Goal: Task Accomplishment & Management: Use online tool/utility

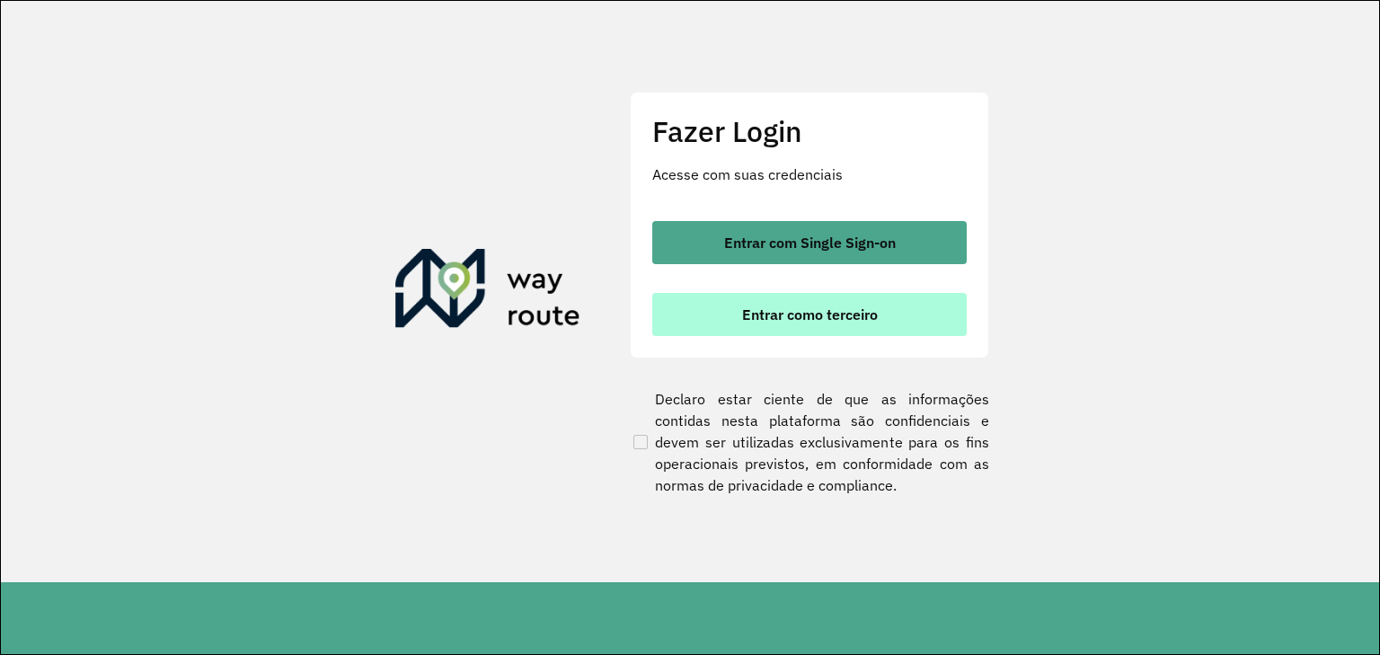
click at [811, 312] on span "Entrar como terceiro" at bounding box center [810, 314] width 136 height 14
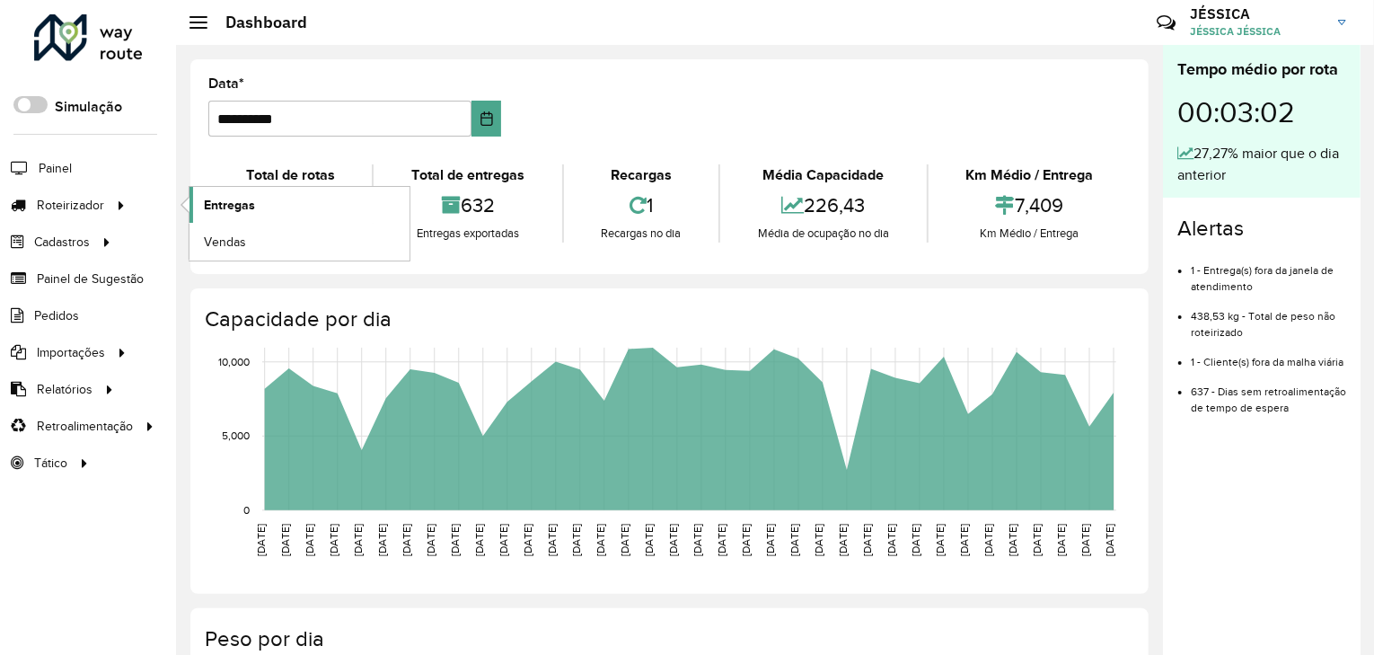
click at [198, 205] on link "Entregas" at bounding box center [300, 205] width 220 height 36
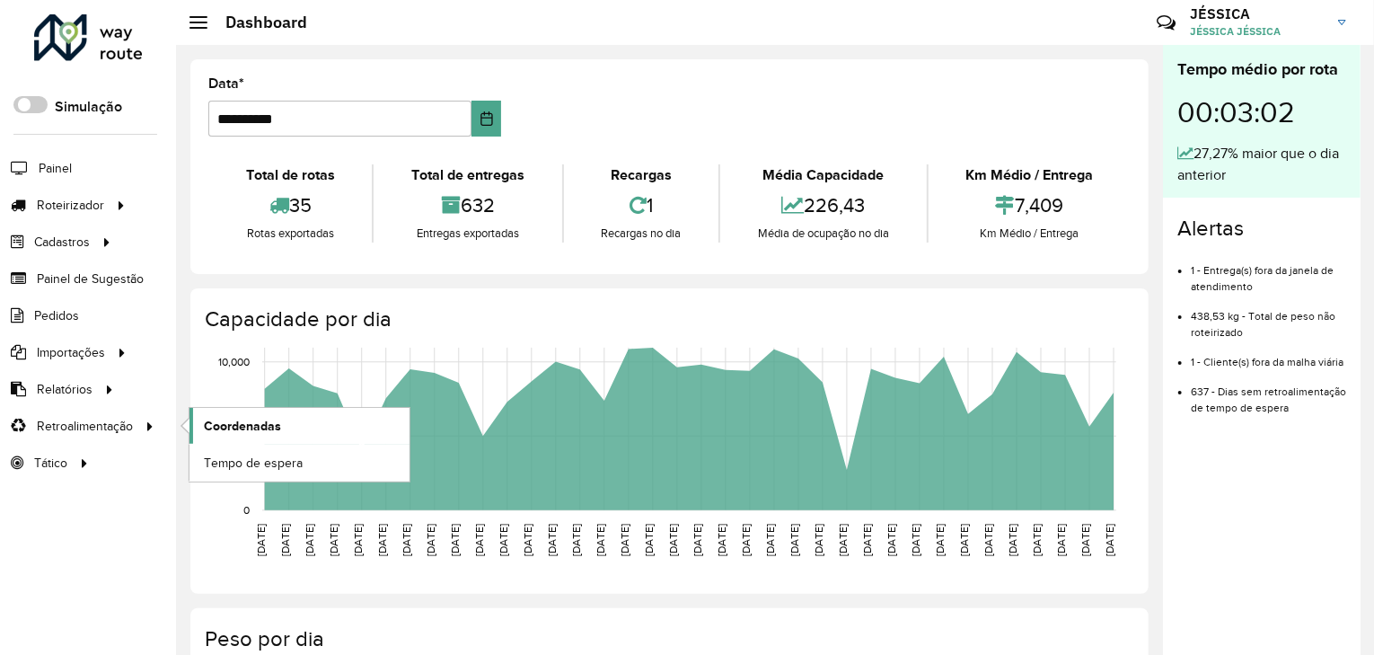
click at [237, 426] on span "Coordenadas" at bounding box center [242, 426] width 77 height 19
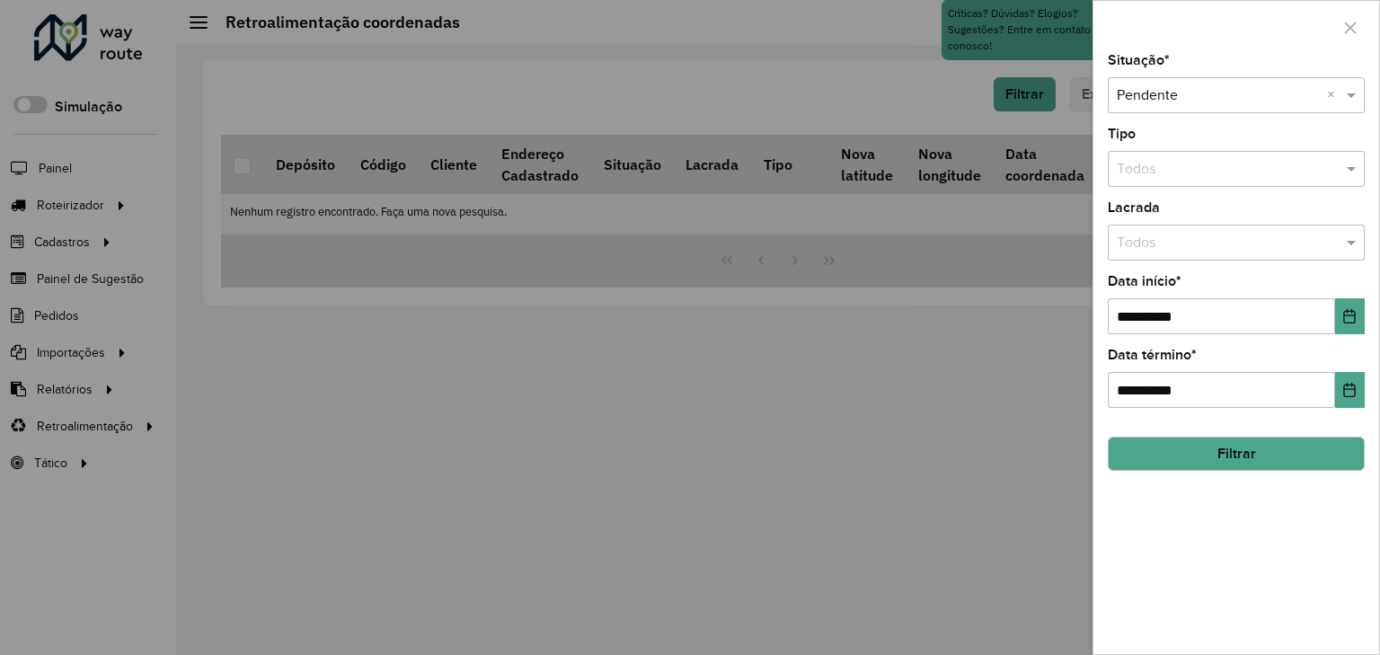
click at [285, 416] on div at bounding box center [690, 327] width 1380 height 655
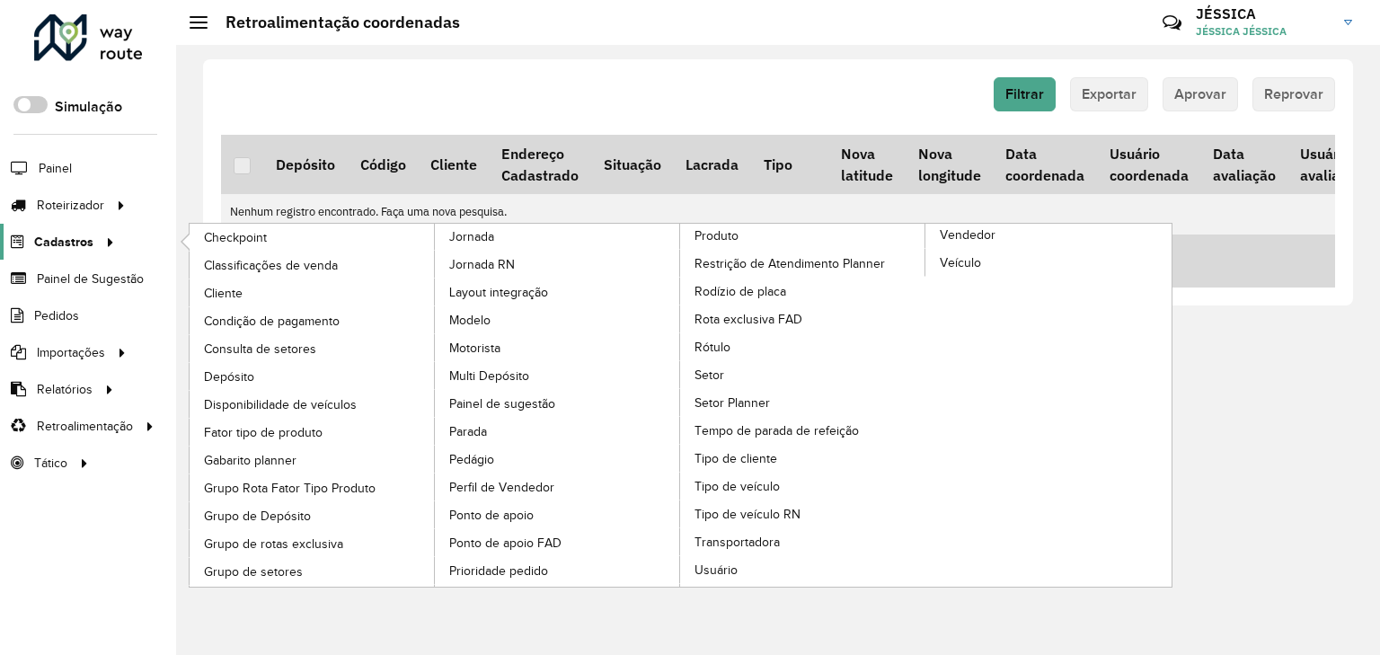
click at [105, 236] on icon at bounding box center [107, 240] width 15 height 27
click at [757, 456] on span "Tipo de cliente" at bounding box center [737, 458] width 86 height 19
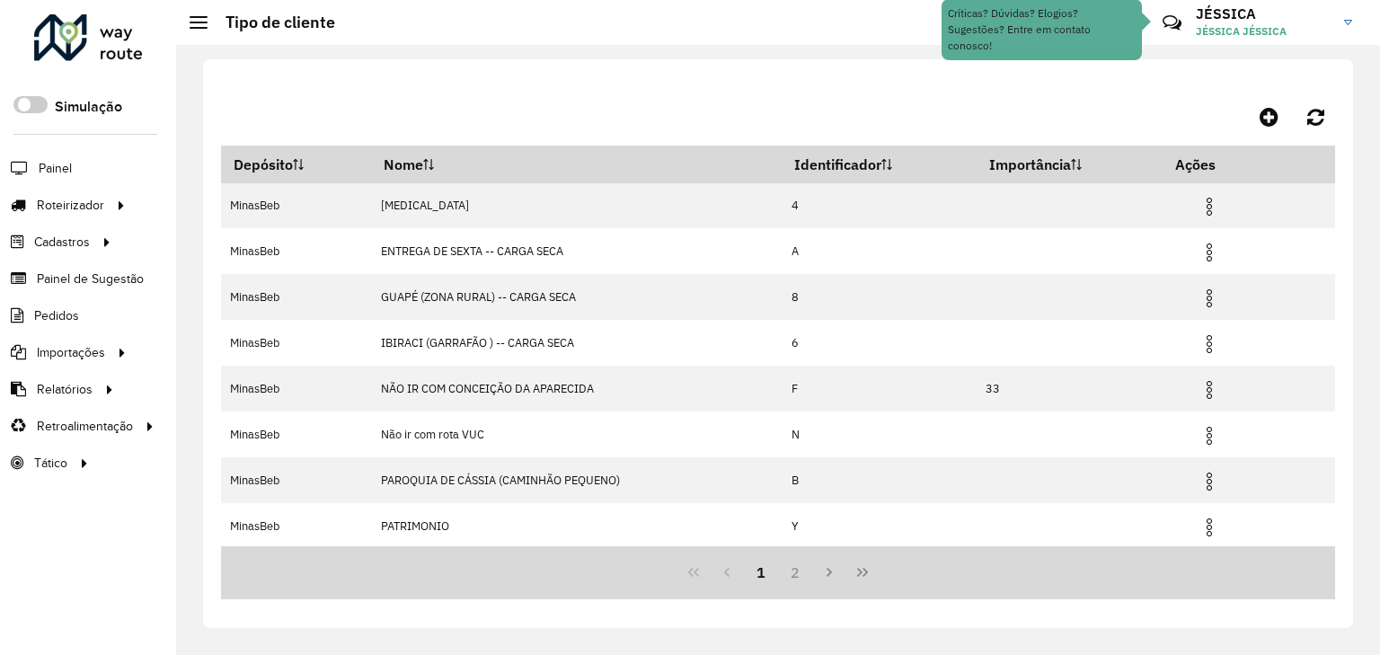
scroll to position [112, 0]
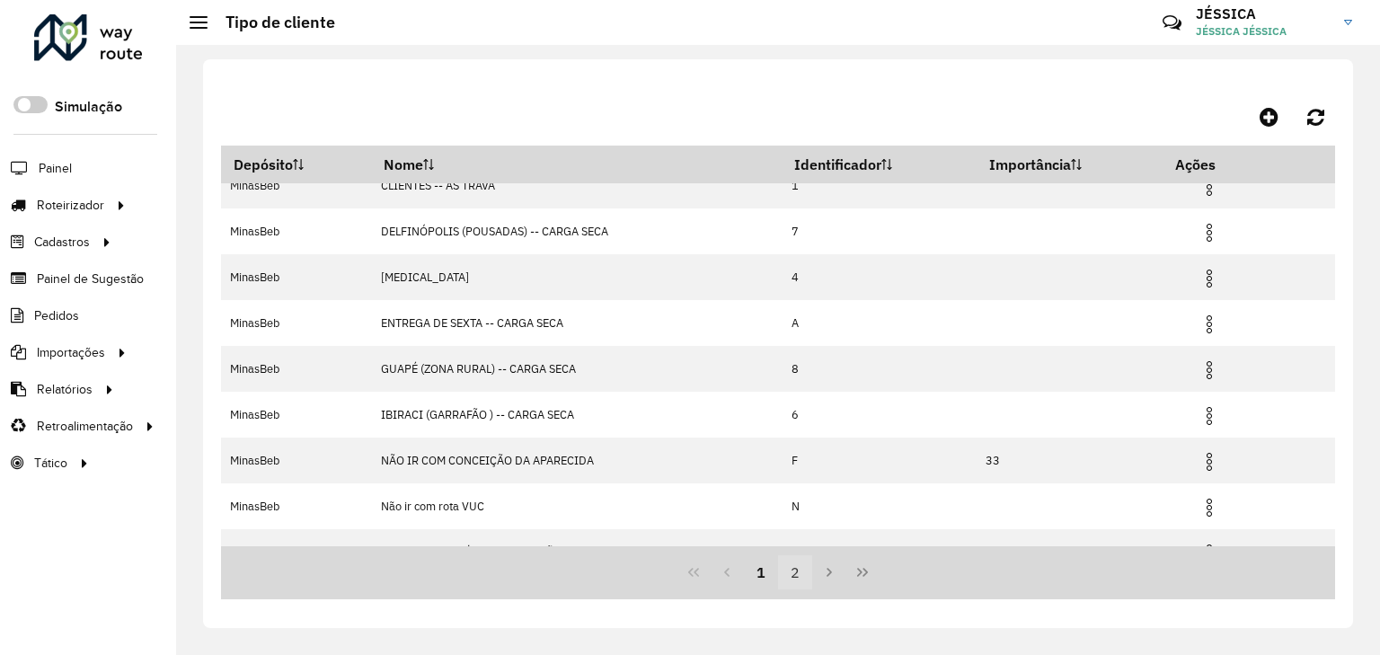
click at [800, 570] on button "2" at bounding box center [795, 572] width 34 height 34
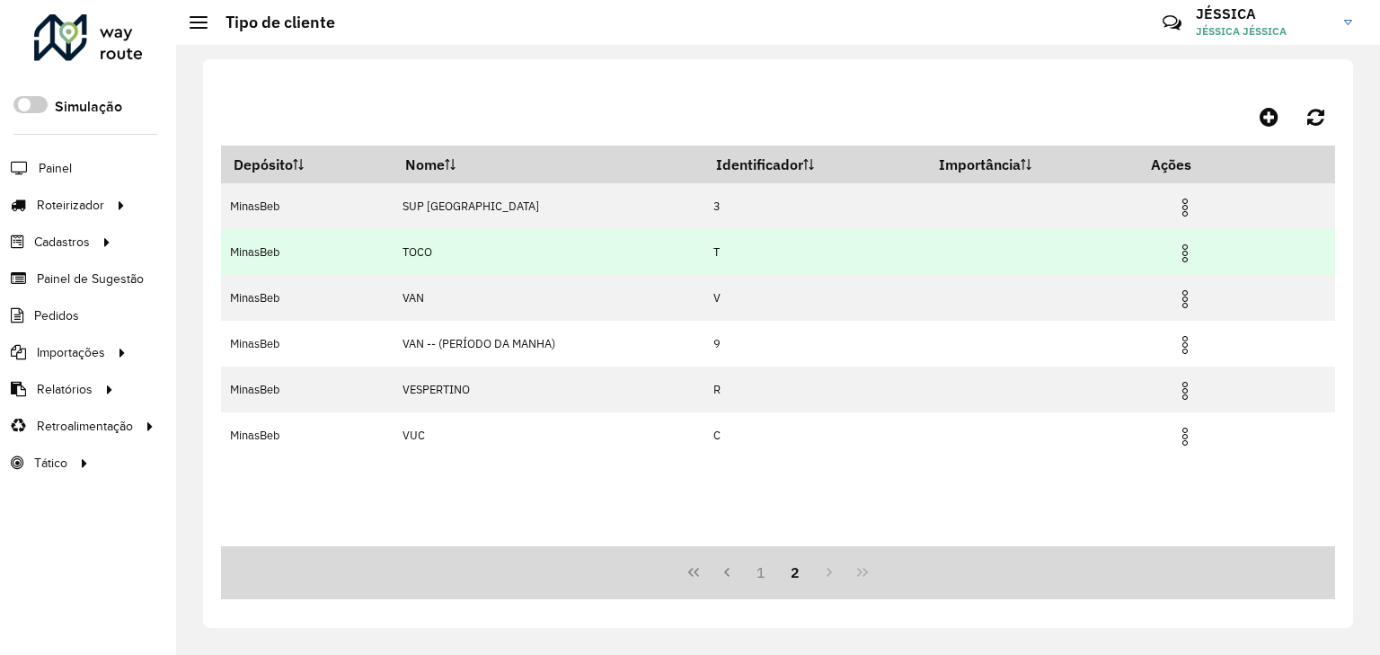
click at [1184, 250] on img at bounding box center [1185, 254] width 22 height 22
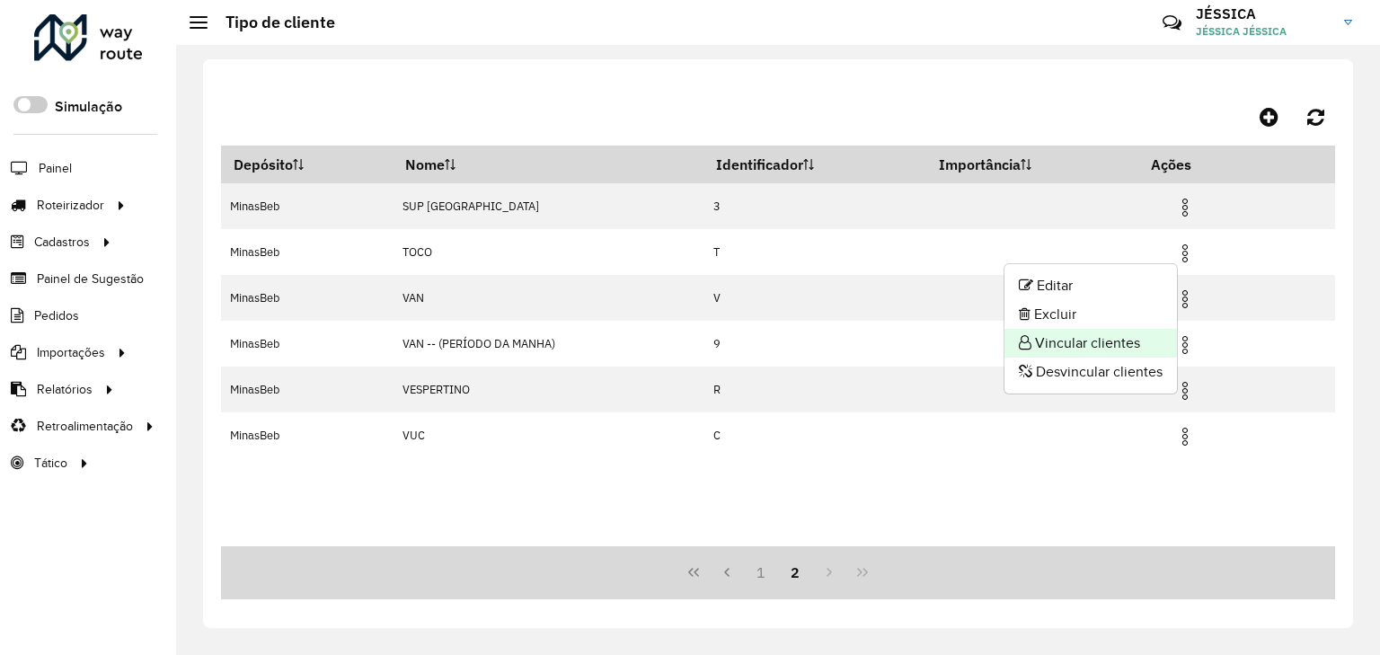
click at [1082, 347] on li "Vincular clientes" at bounding box center [1090, 343] width 172 height 29
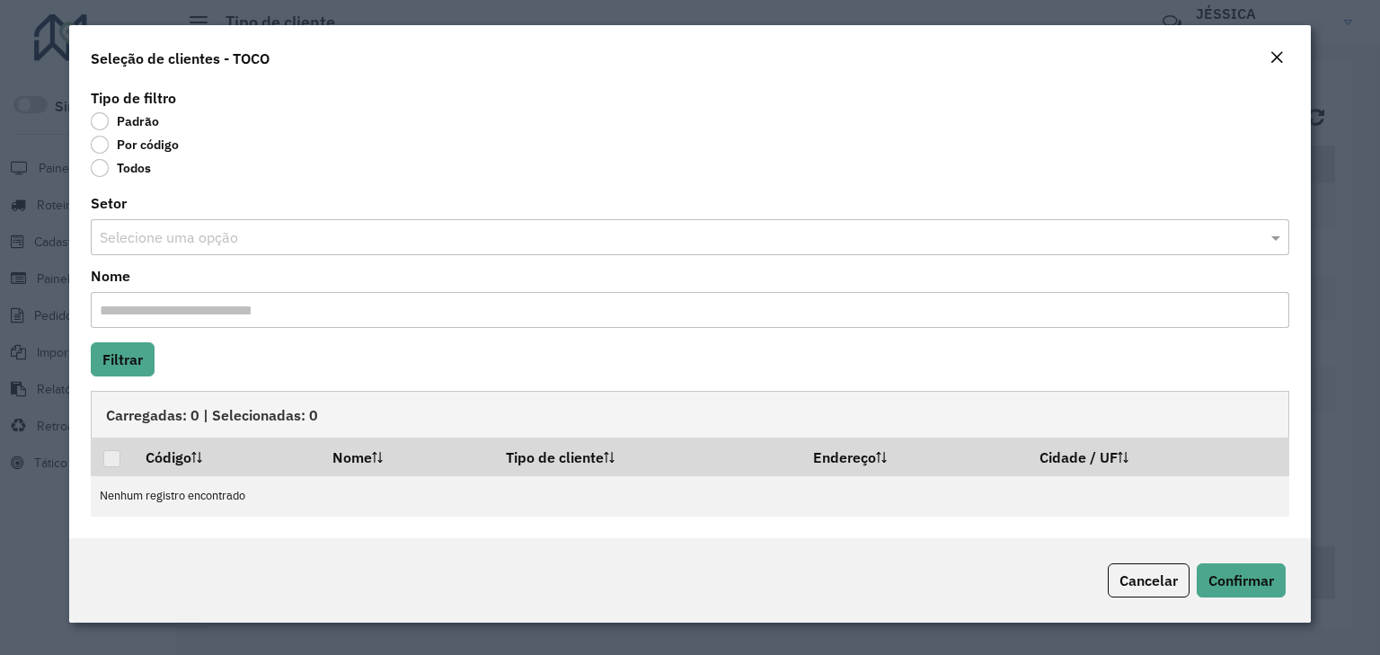
click at [151, 136] on label "Por código" at bounding box center [135, 145] width 88 height 18
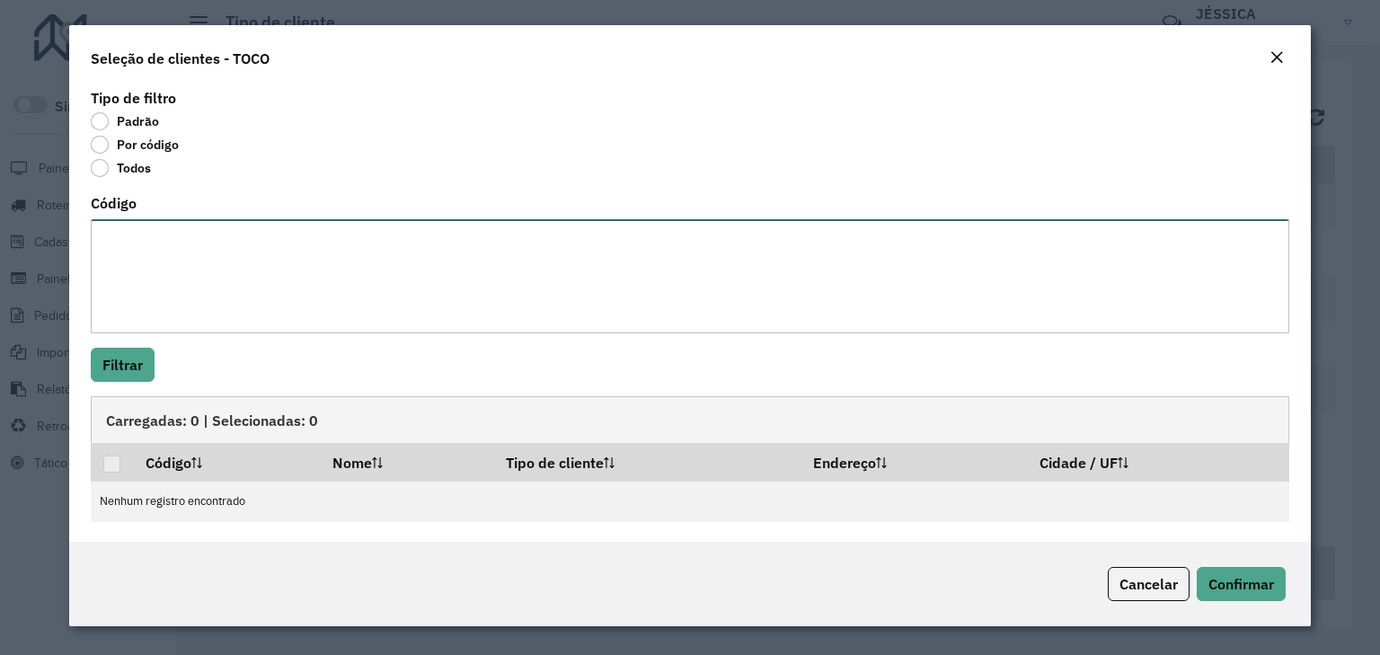
click at [125, 242] on textarea "Código" at bounding box center [690, 276] width 1198 height 114
type textarea "***** ***** *****"
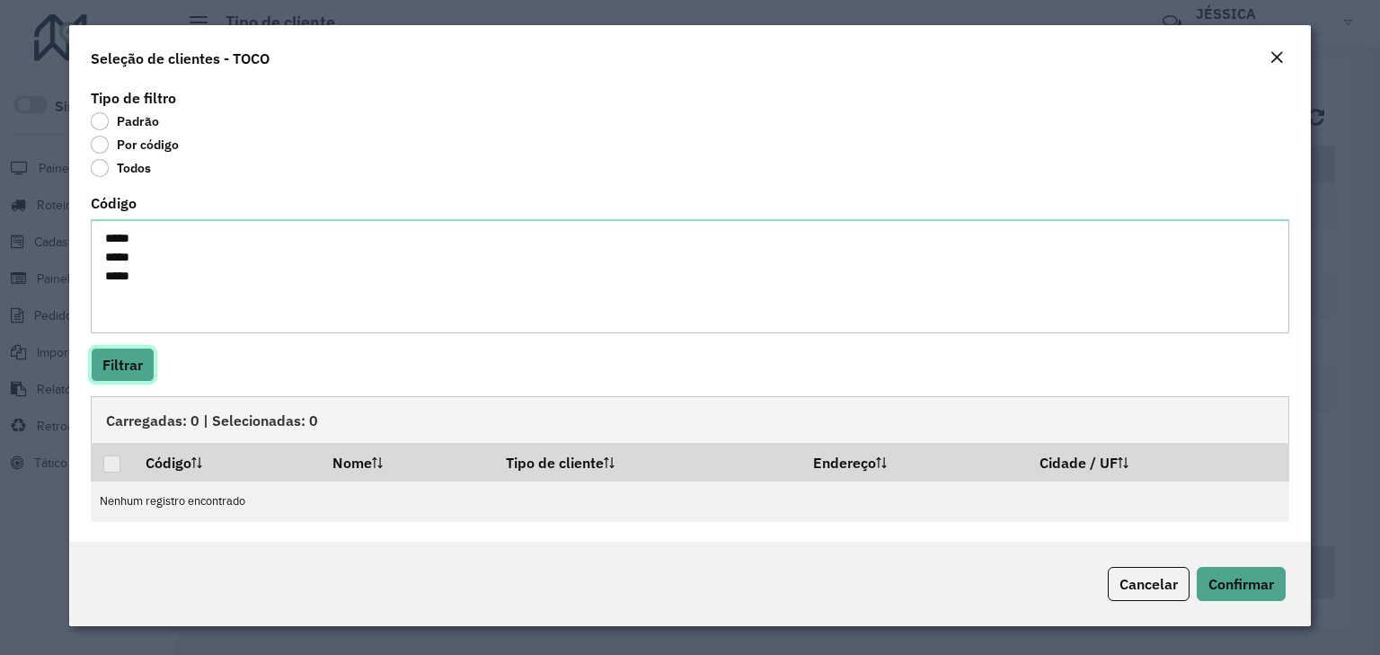
click at [123, 366] on button "Filtrar" at bounding box center [123, 365] width 64 height 34
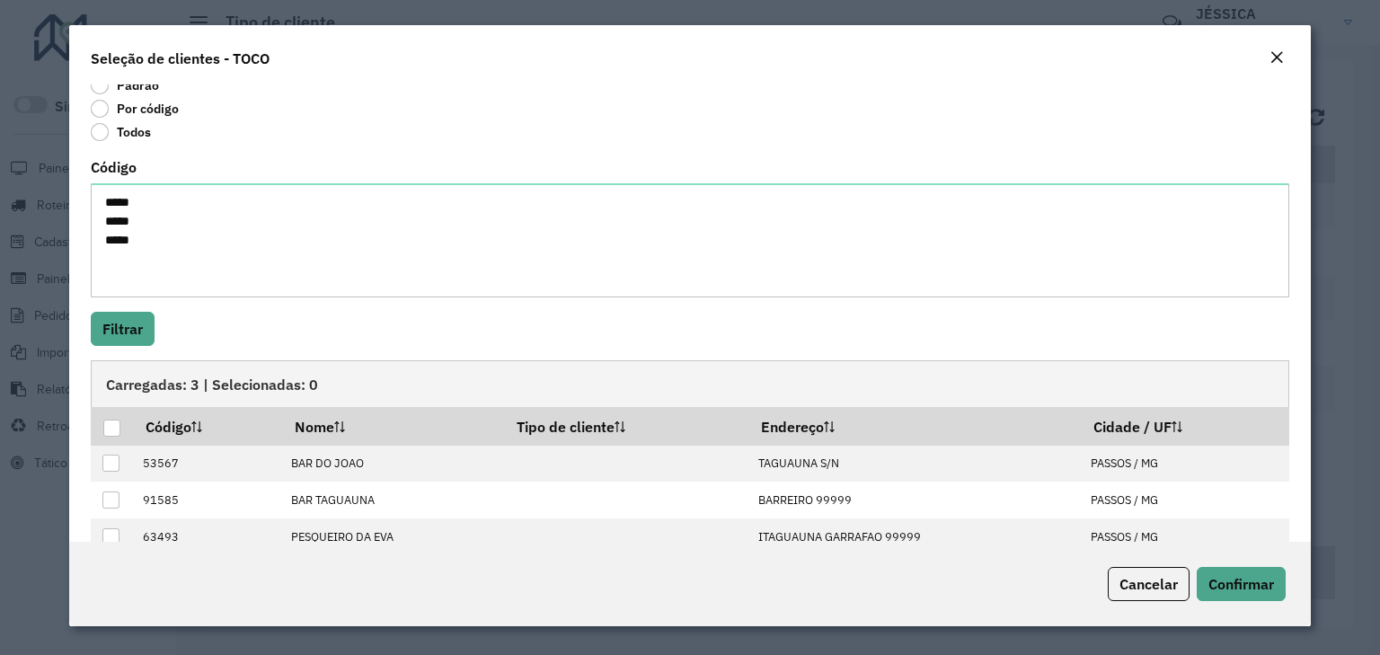
scroll to position [71, 0]
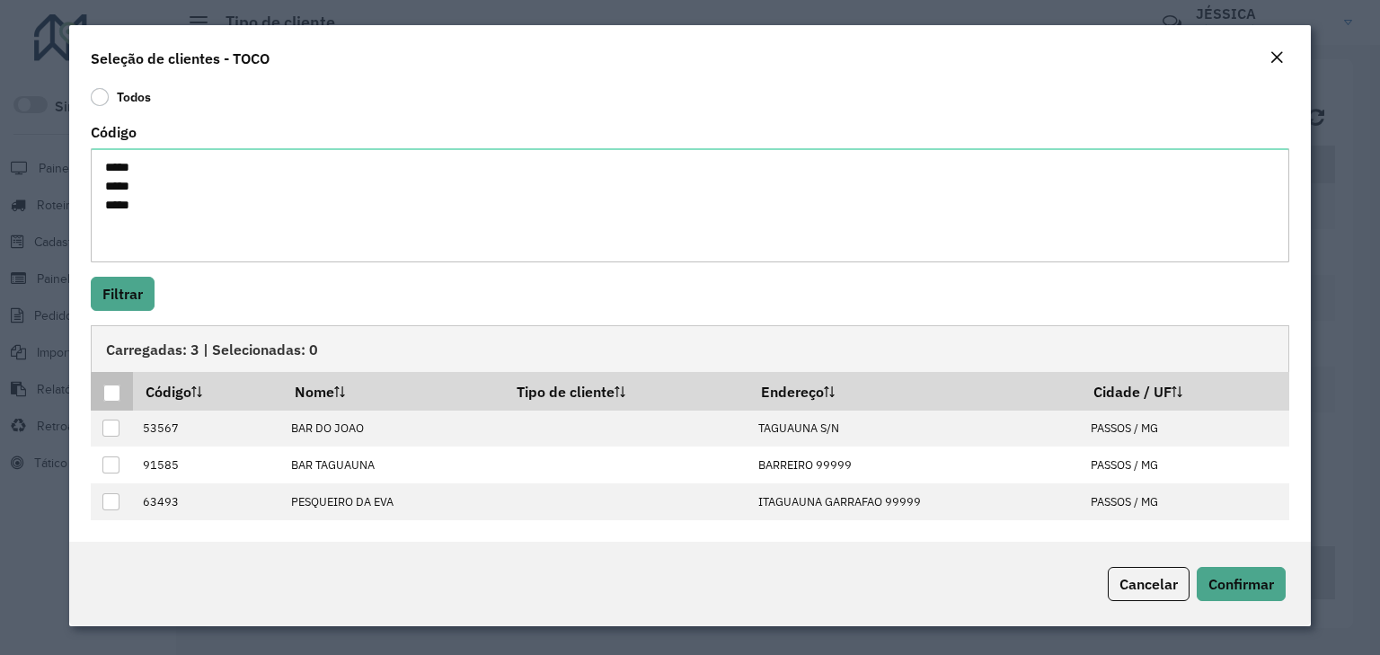
click at [113, 393] on div at bounding box center [111, 392] width 17 height 17
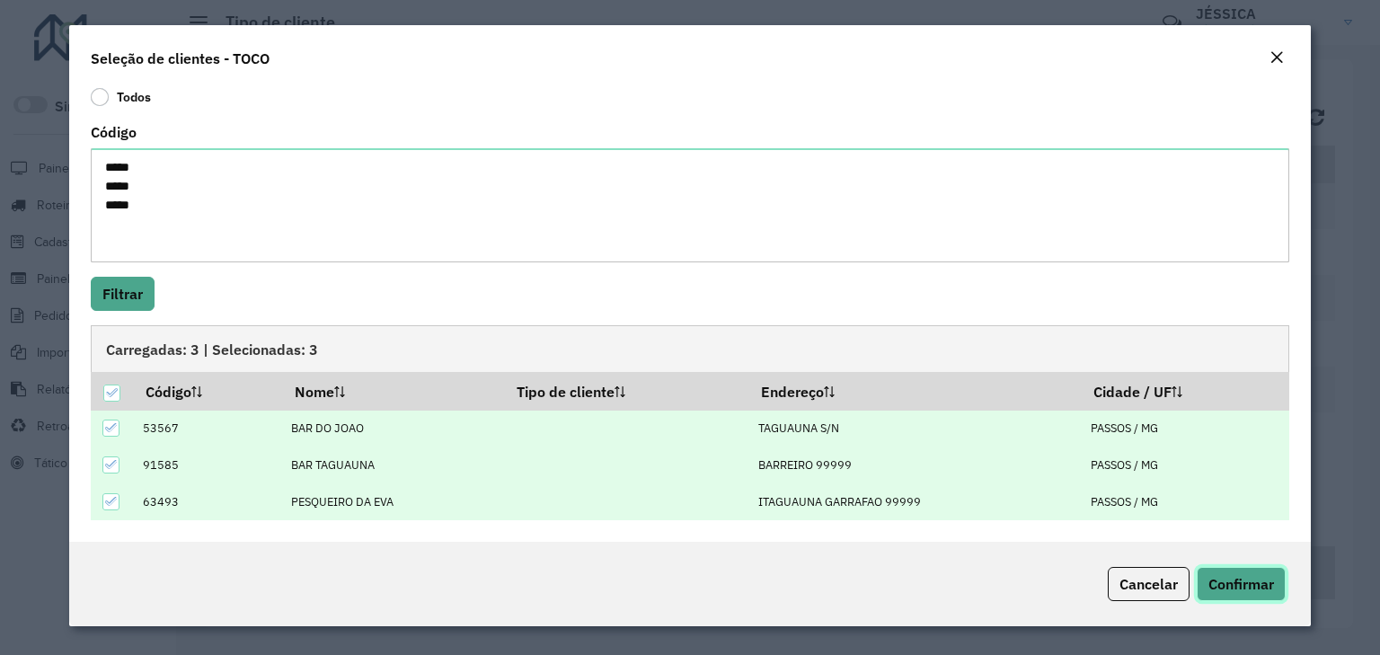
click at [1241, 586] on span "Confirmar" at bounding box center [1241, 584] width 66 height 18
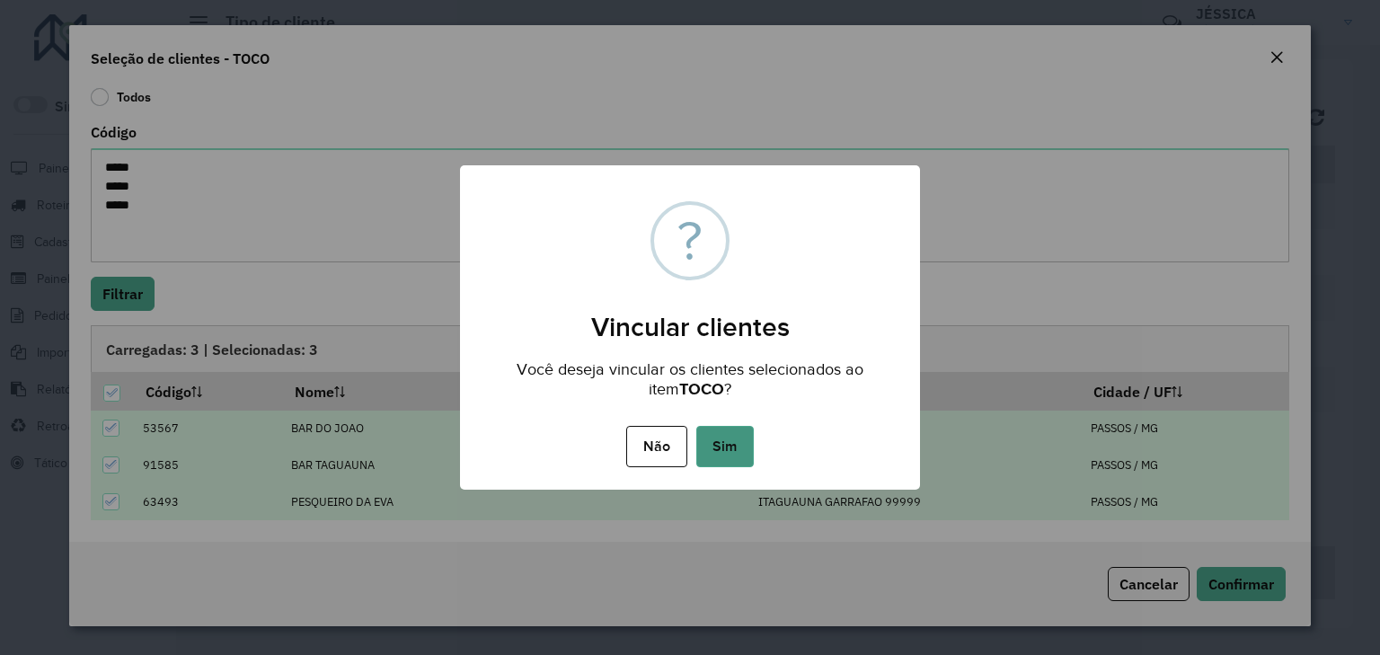
click at [729, 449] on button "Sim" at bounding box center [724, 446] width 57 height 41
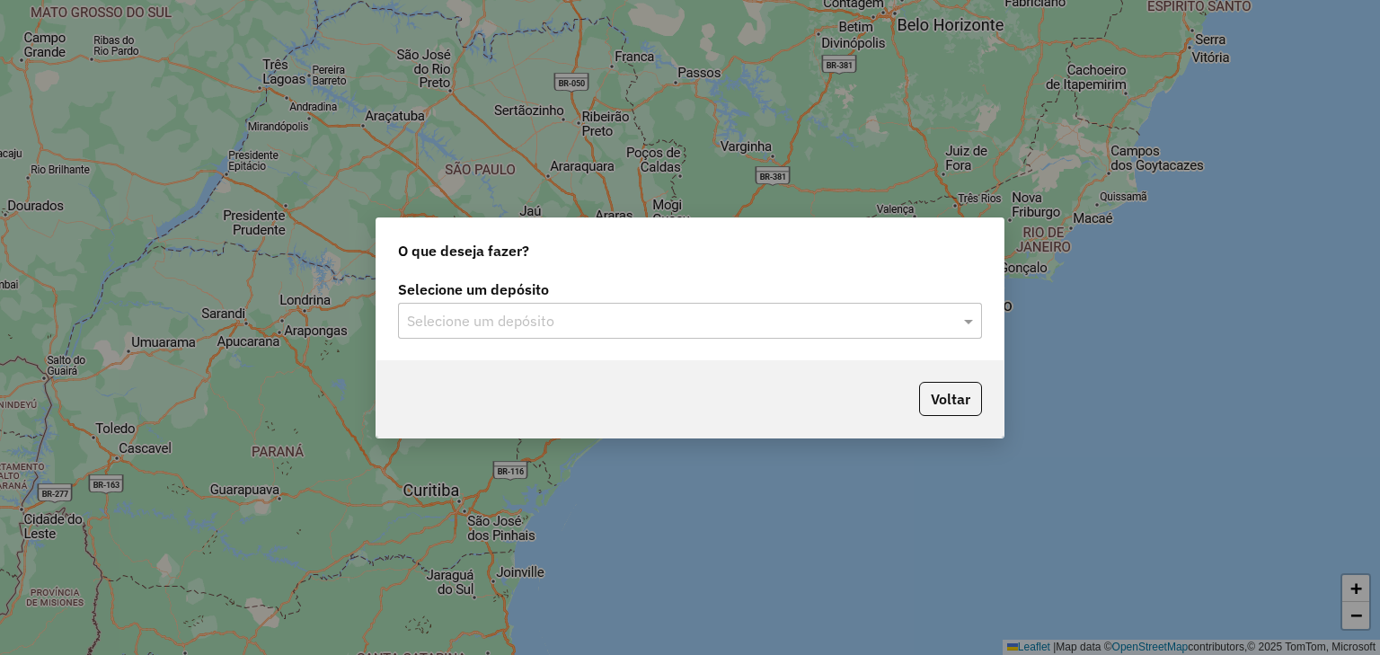
click at [584, 311] on input "text" at bounding box center [672, 322] width 530 height 22
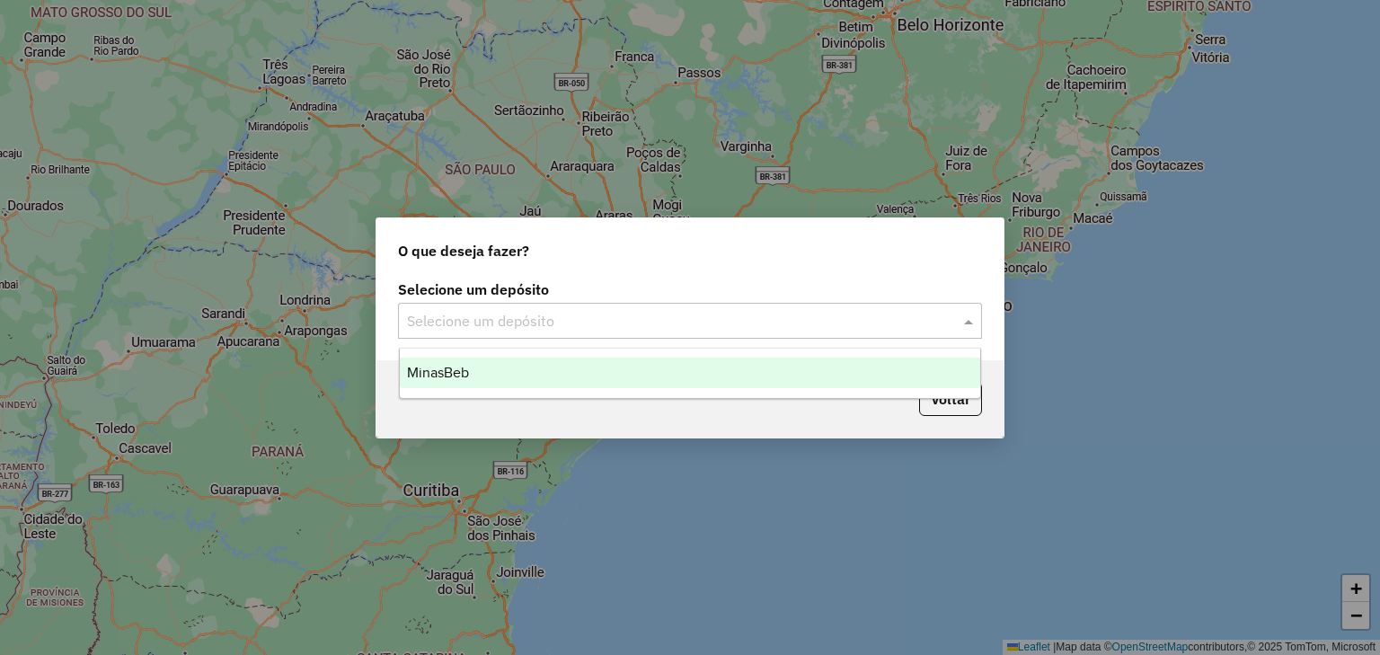
click at [518, 377] on div "MinasBeb" at bounding box center [690, 373] width 581 height 31
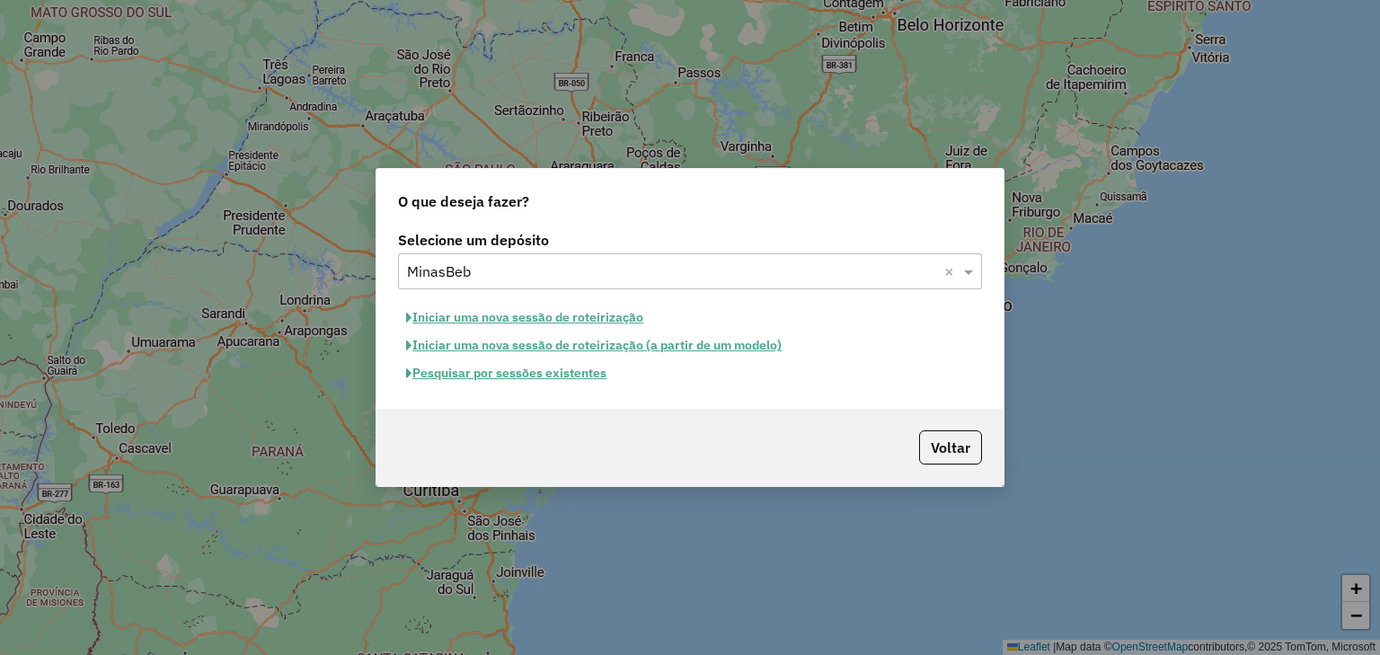
click at [546, 368] on button "Pesquisar por sessões existentes" at bounding box center [506, 373] width 216 height 28
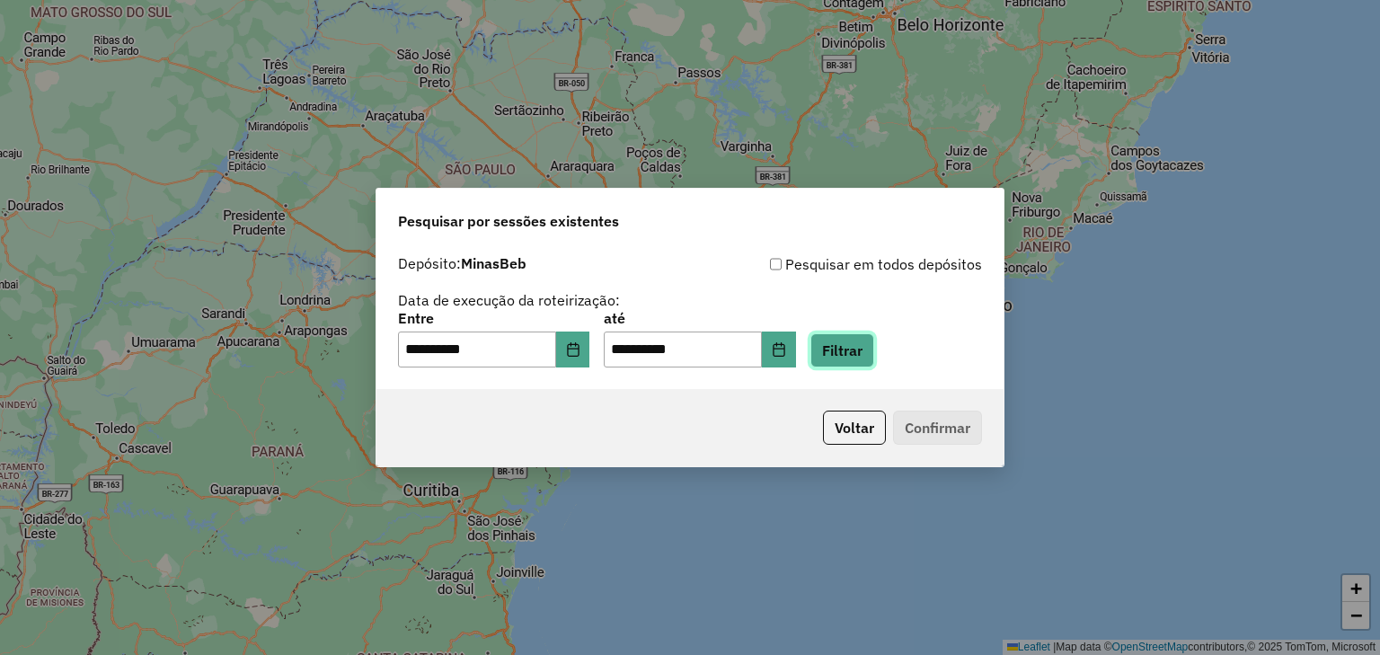
click at [874, 352] on button "Filtrar" at bounding box center [842, 350] width 64 height 34
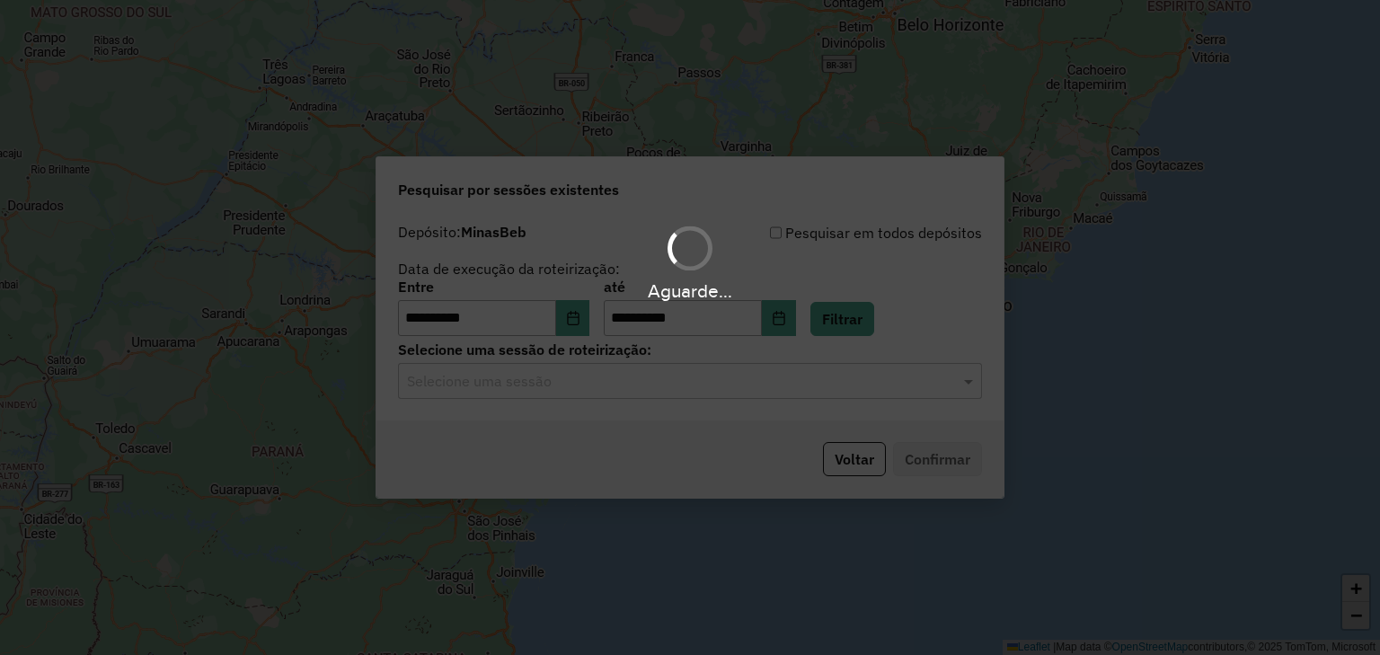
click at [611, 381] on div "Aguarde..." at bounding box center [690, 327] width 1380 height 655
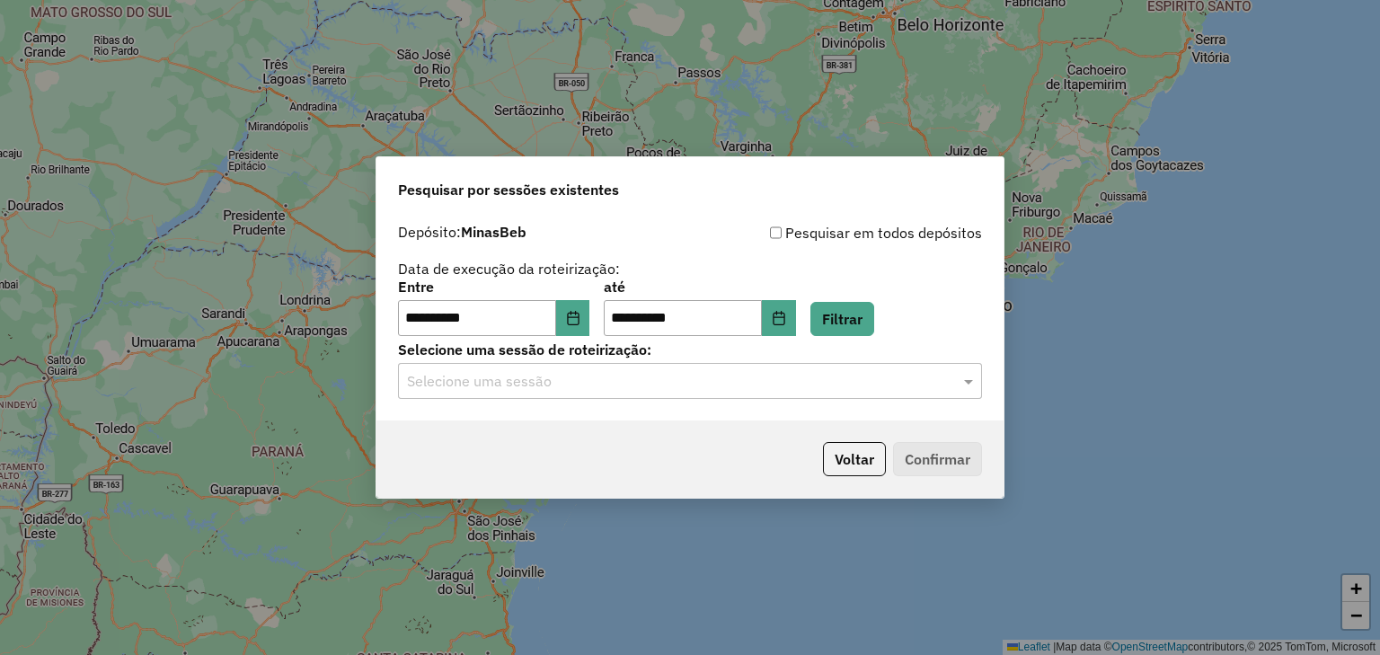
click at [611, 381] on input "text" at bounding box center [672, 382] width 530 height 22
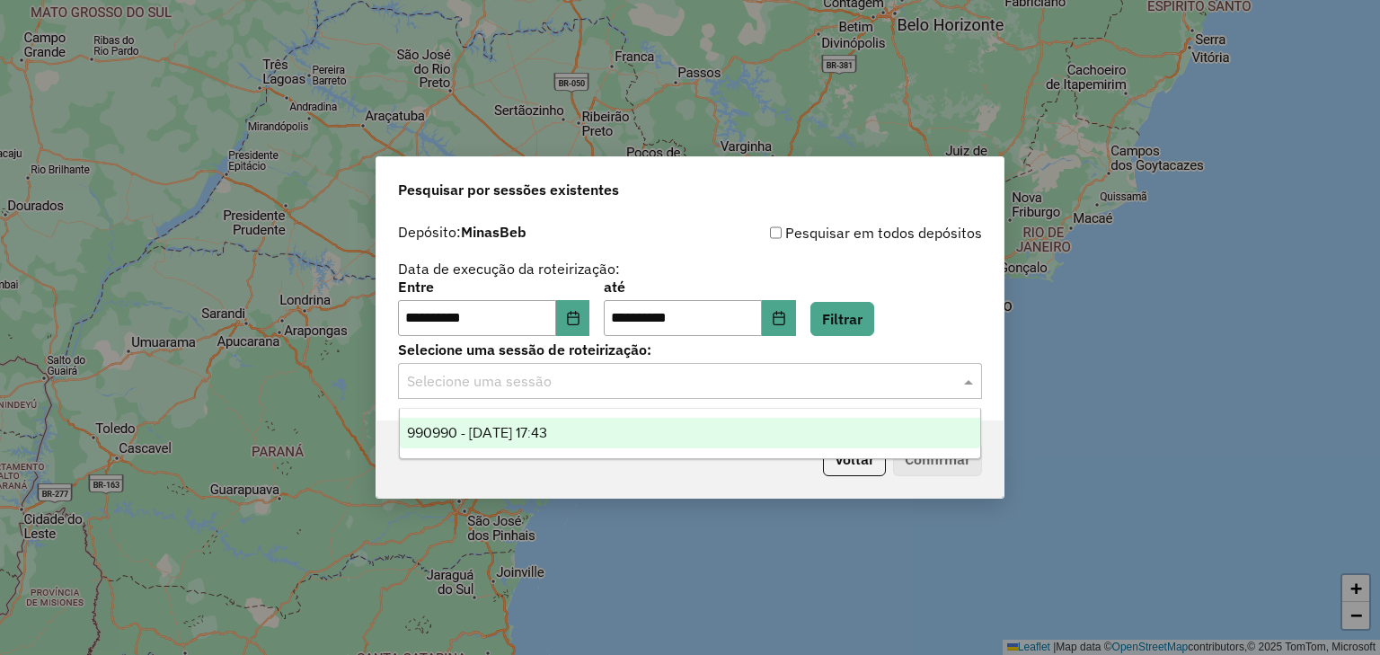
click at [530, 425] on span "990990 - 19/08/2025 17:43" at bounding box center [477, 432] width 140 height 15
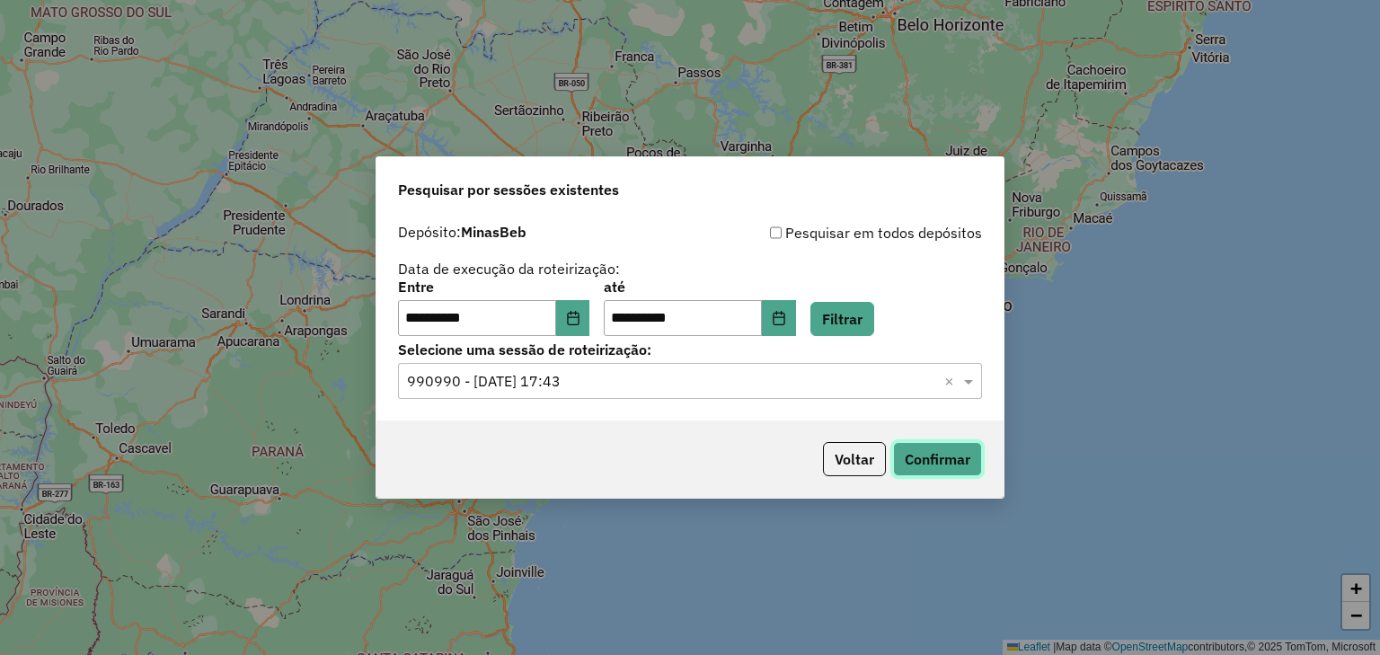
click at [974, 464] on button "Confirmar" at bounding box center [937, 459] width 89 height 34
click at [862, 455] on button "Voltar" at bounding box center [854, 459] width 63 height 34
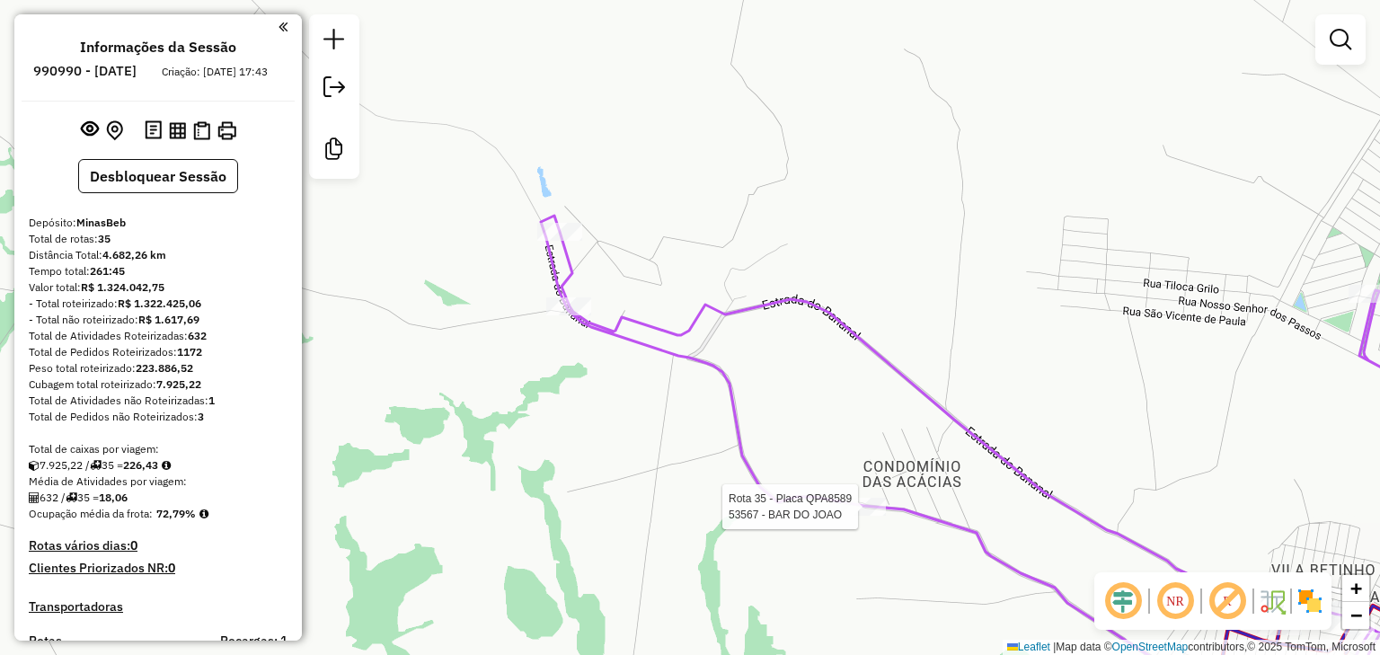
select select "**********"
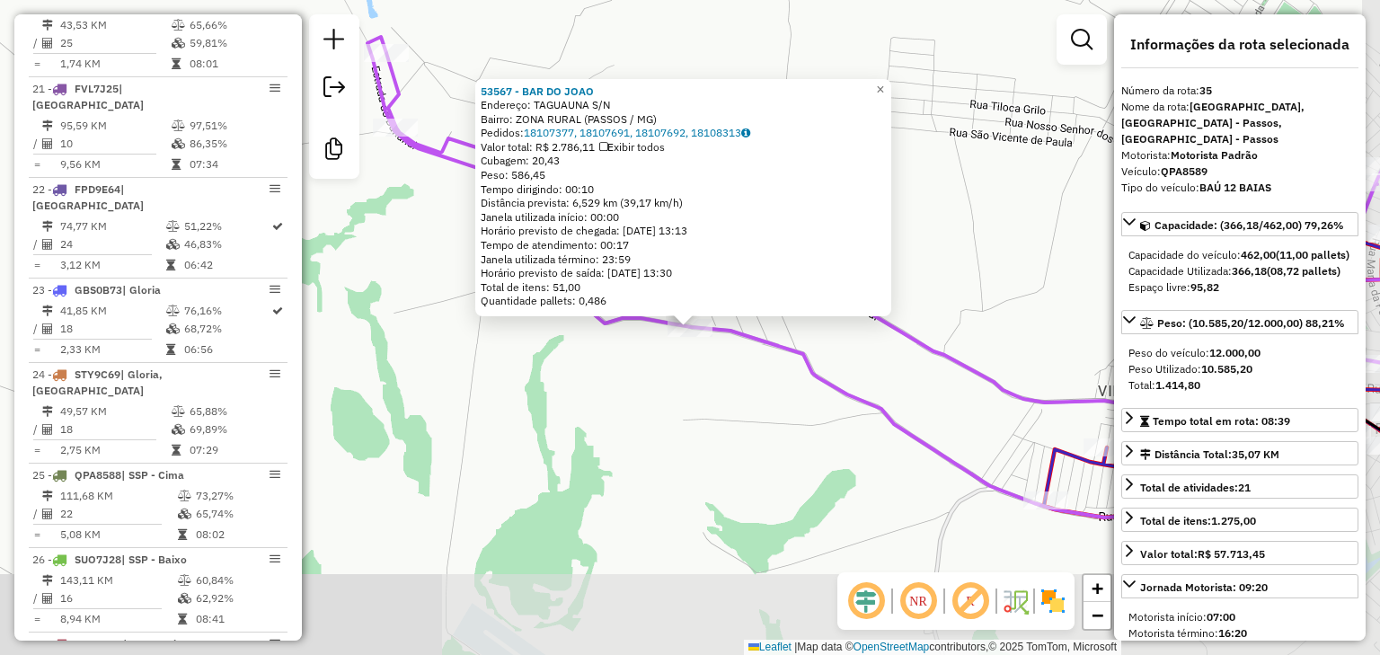
scroll to position [3618, 0]
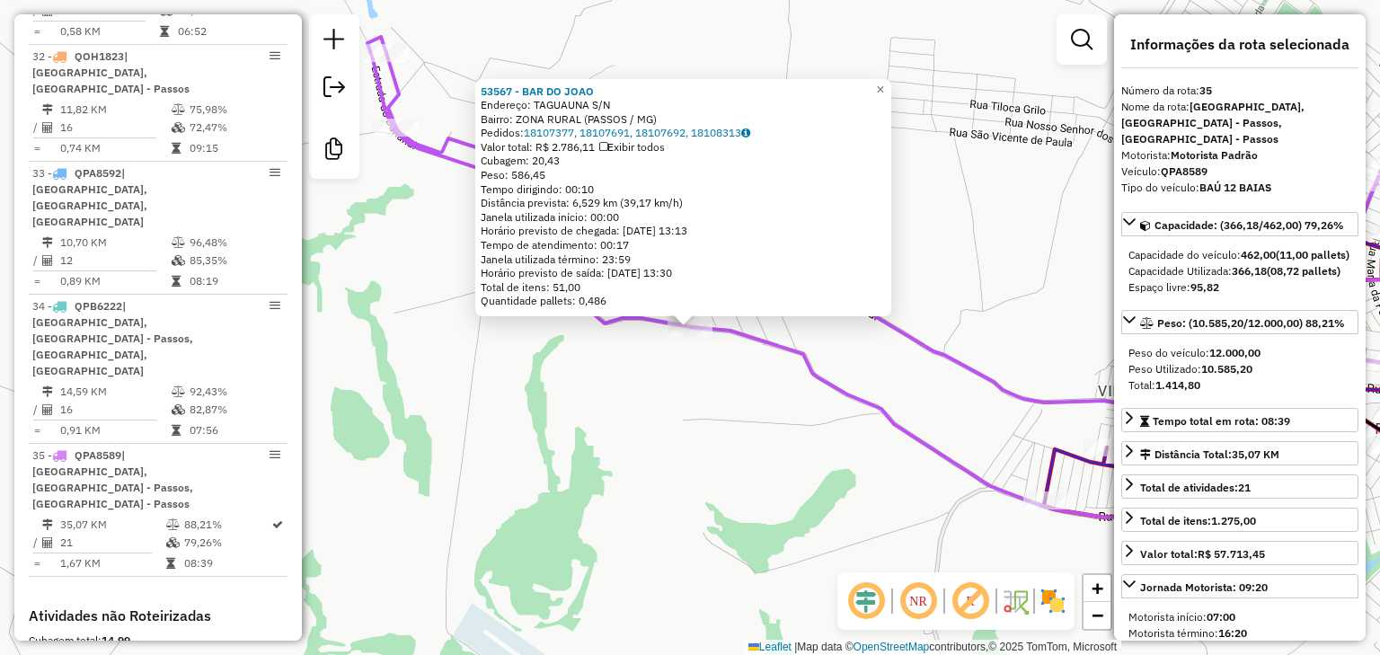
click at [758, 454] on div "53567 - BAR DO JOAO Endereço: TAGUAUNA S/N Bairro: ZONA RURAL (PASSOS / MG) Ped…" at bounding box center [690, 327] width 1380 height 655
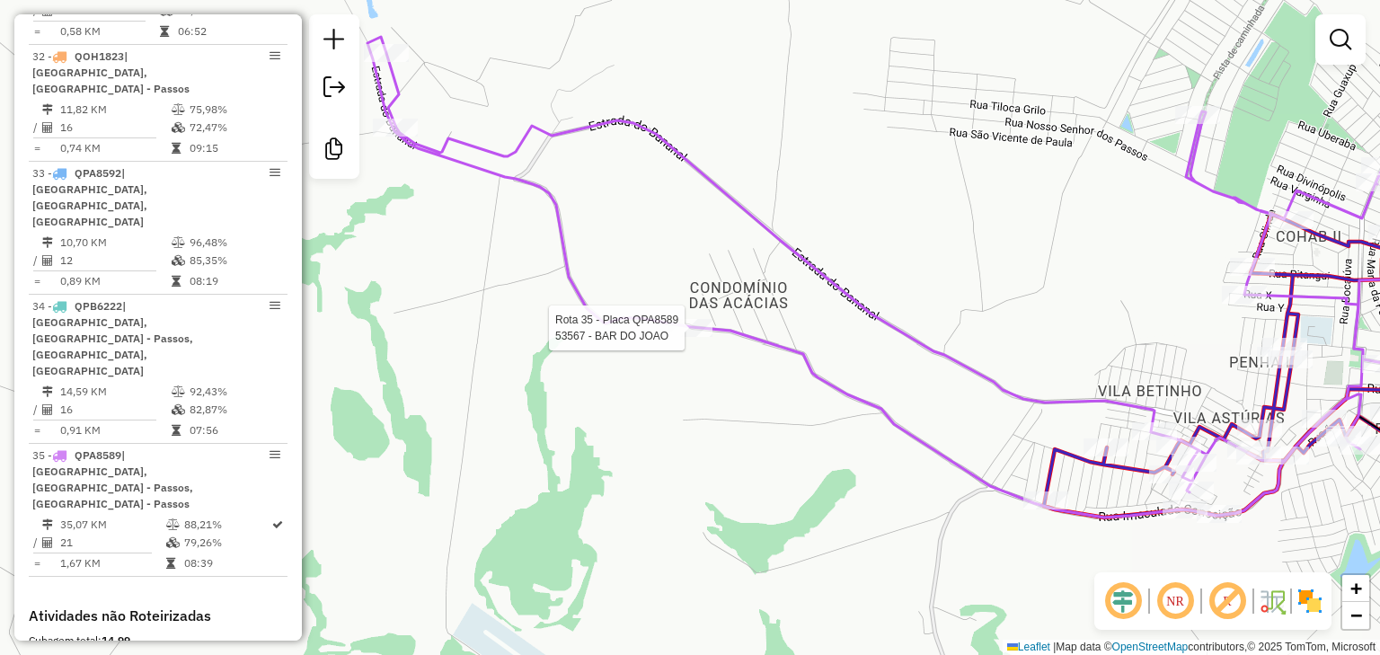
select select "**********"
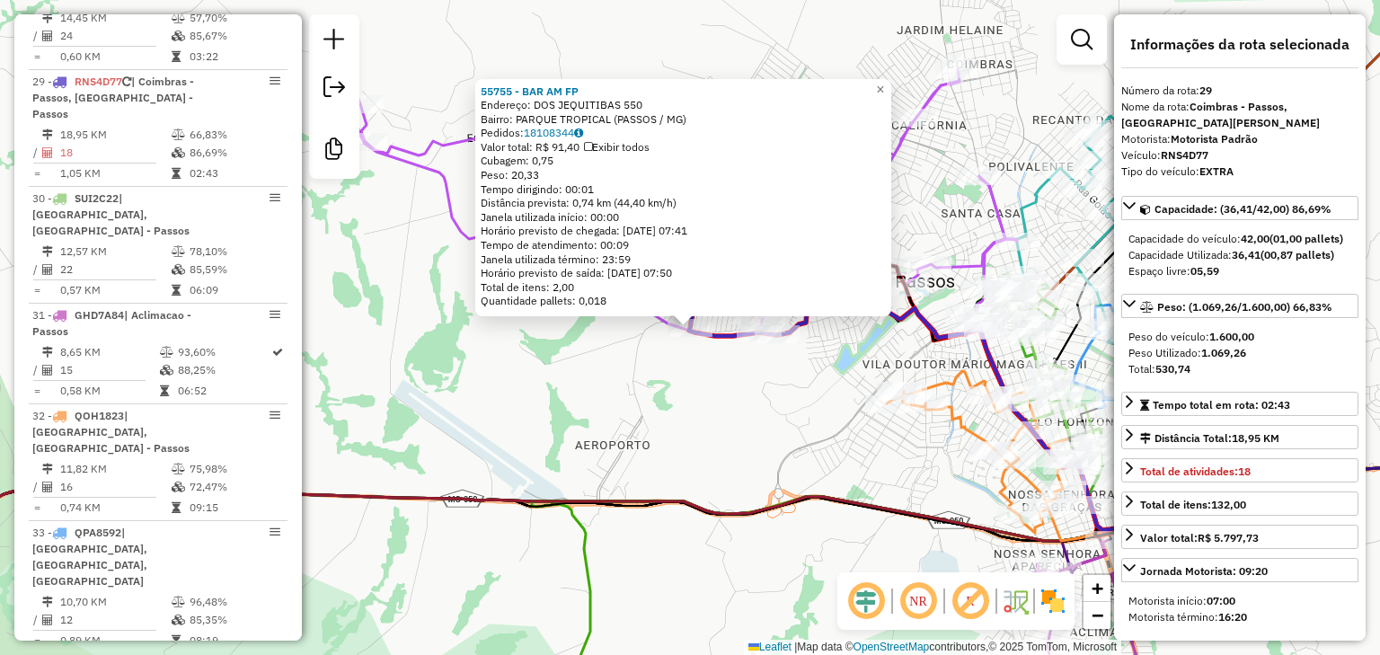
scroll to position [3196, 0]
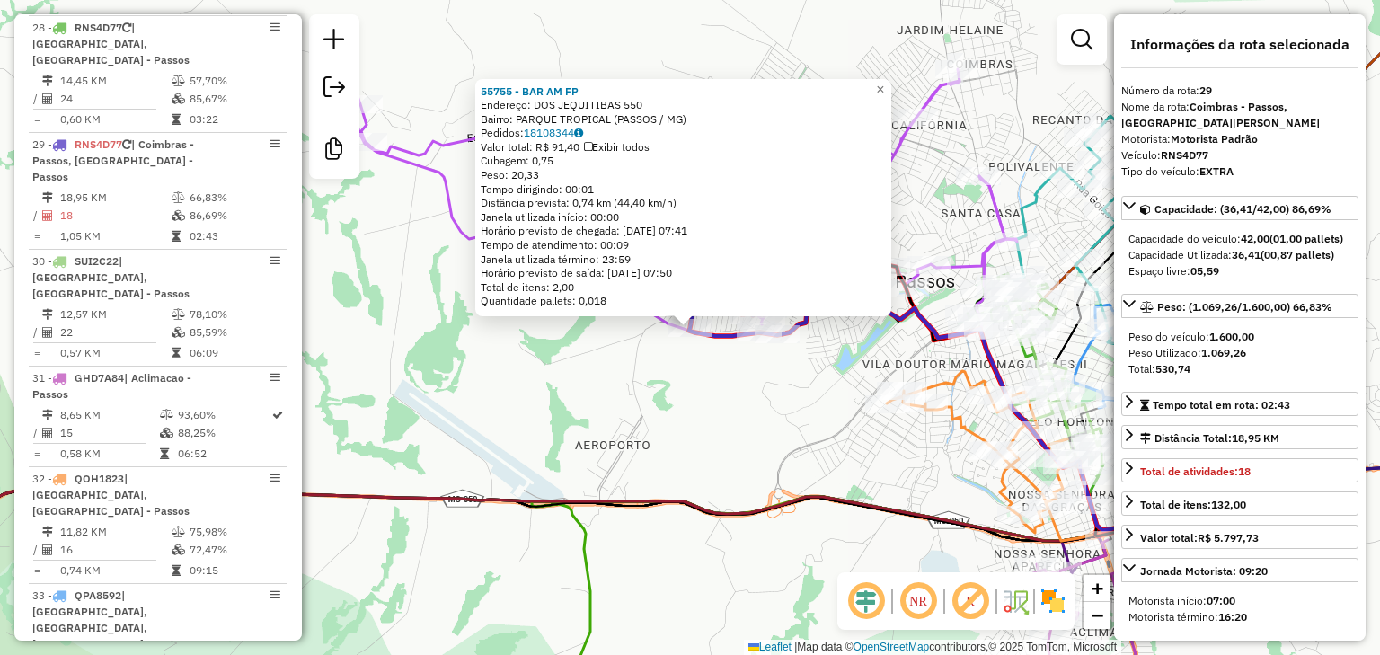
click at [739, 435] on div "55755 - BAR AM FP Endereço: DOS JEQUITIBAS 550 Bairro: PARQUE TROPICAL (PASSOS …" at bounding box center [690, 327] width 1380 height 655
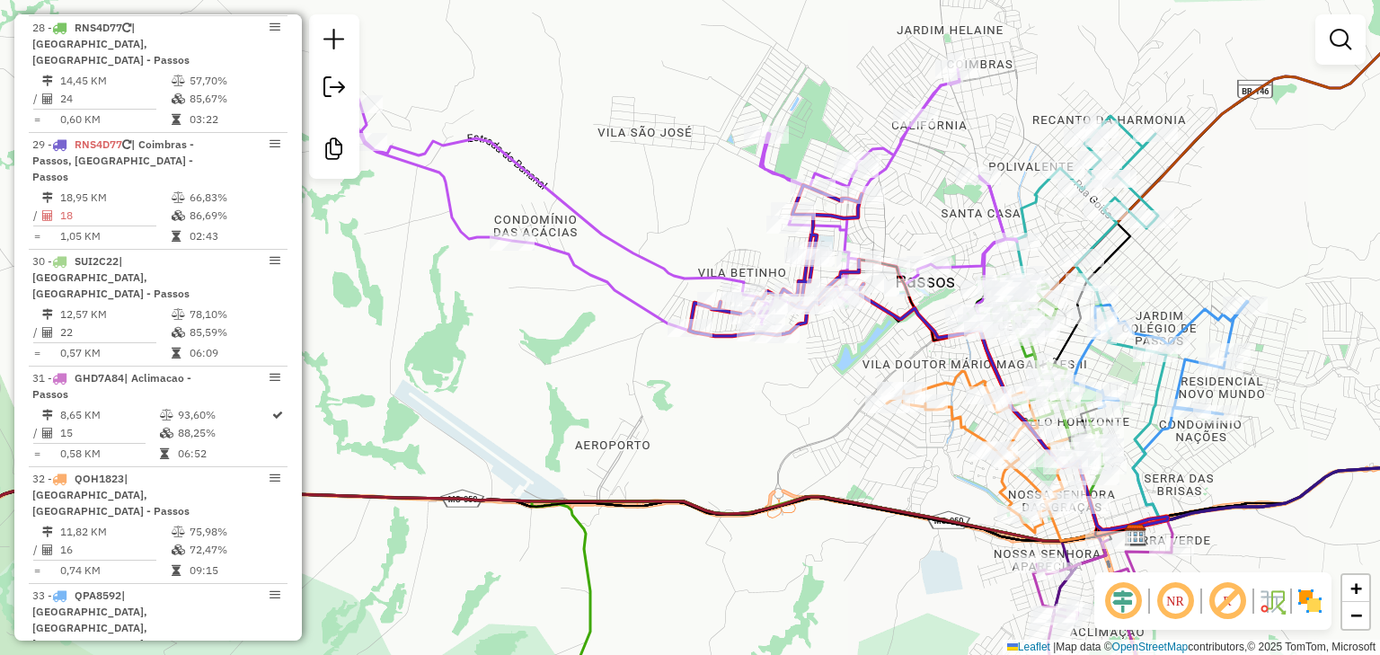
click at [667, 270] on icon at bounding box center [684, 202] width 666 height 267
select select "**********"
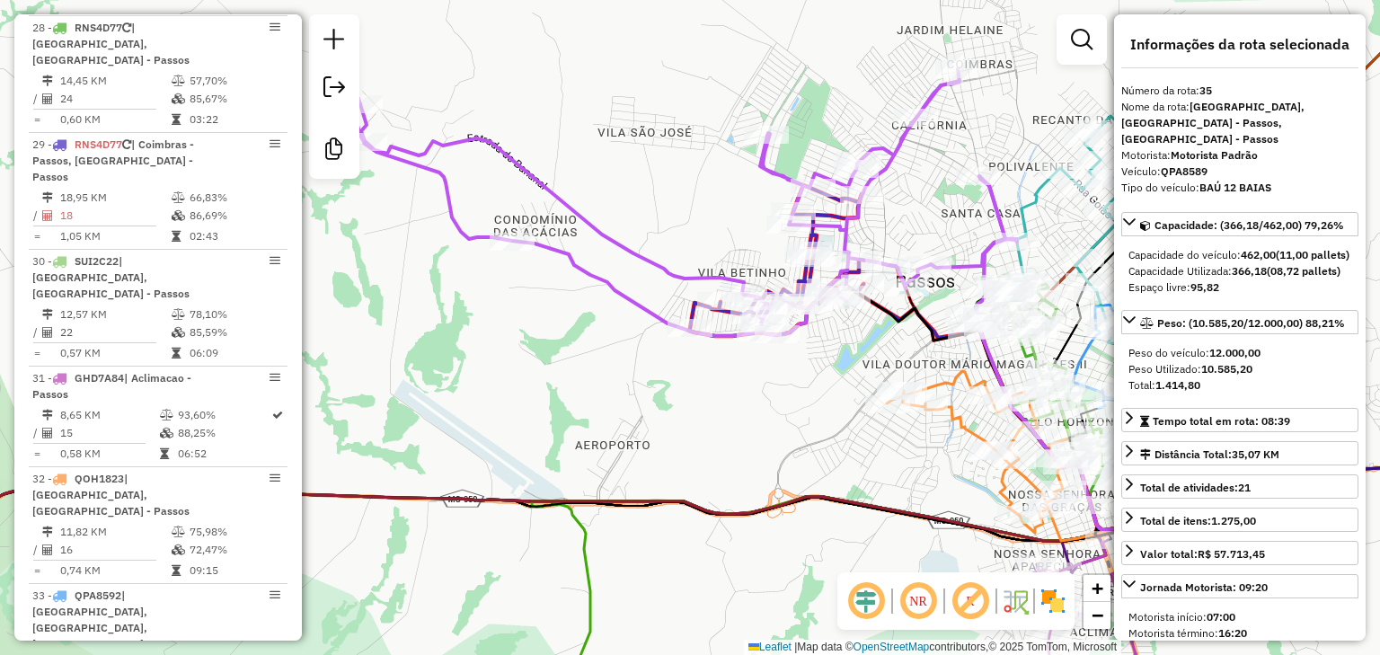
scroll to position [3618, 0]
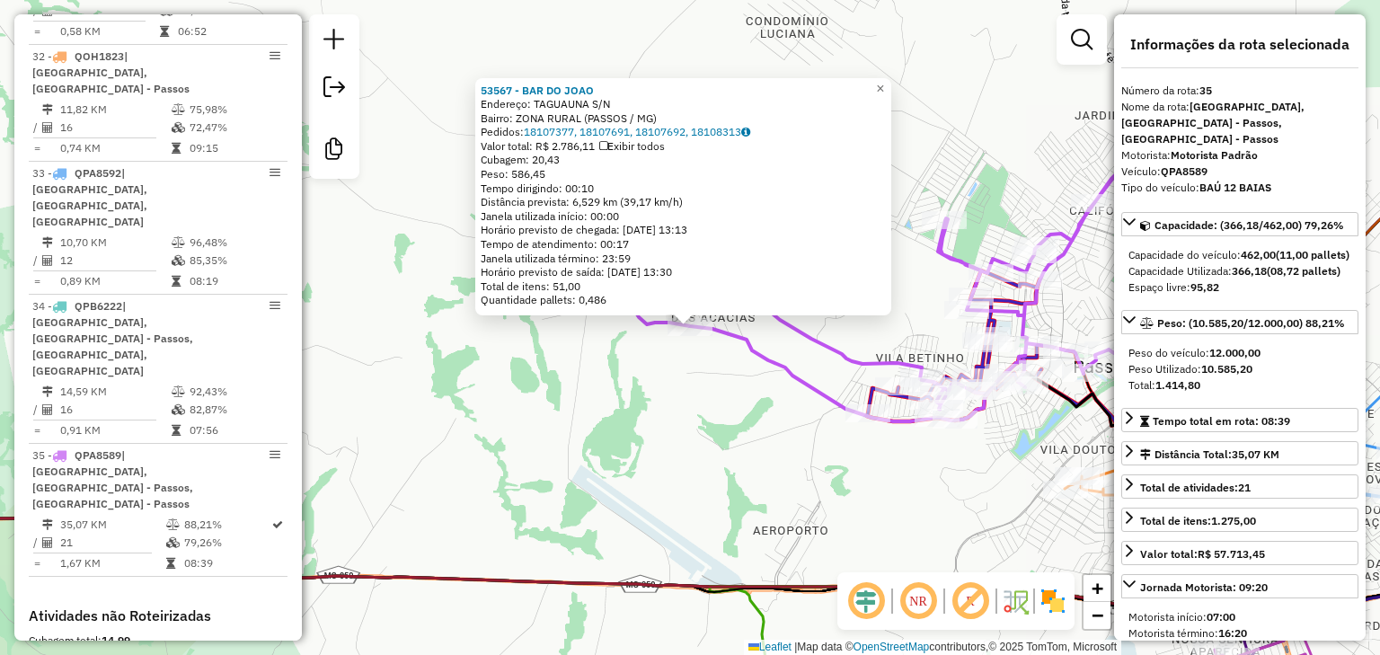
click at [604, 418] on div "53567 - BAR DO JOAO Endereço: TAGUAUNA S/N Bairro: ZONA RURAL (PASSOS / MG) Ped…" at bounding box center [690, 327] width 1380 height 655
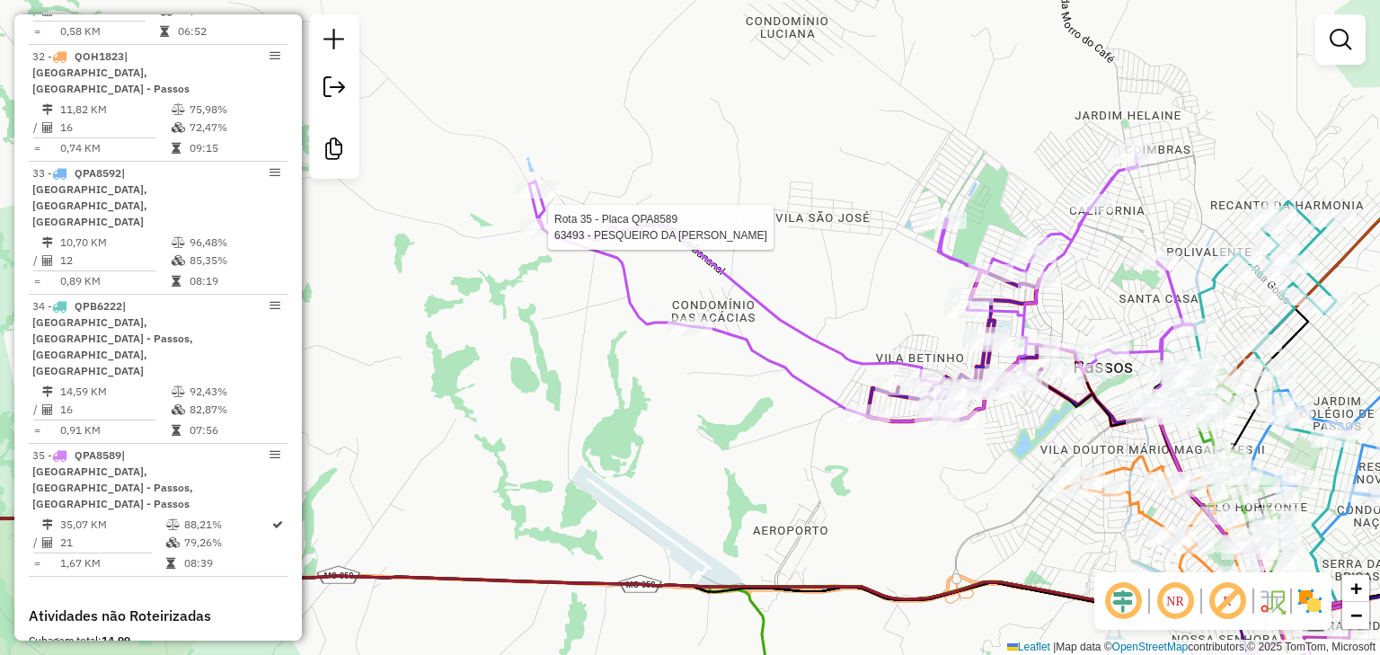
click at [547, 236] on div at bounding box center [542, 227] width 45 height 18
select select "**********"
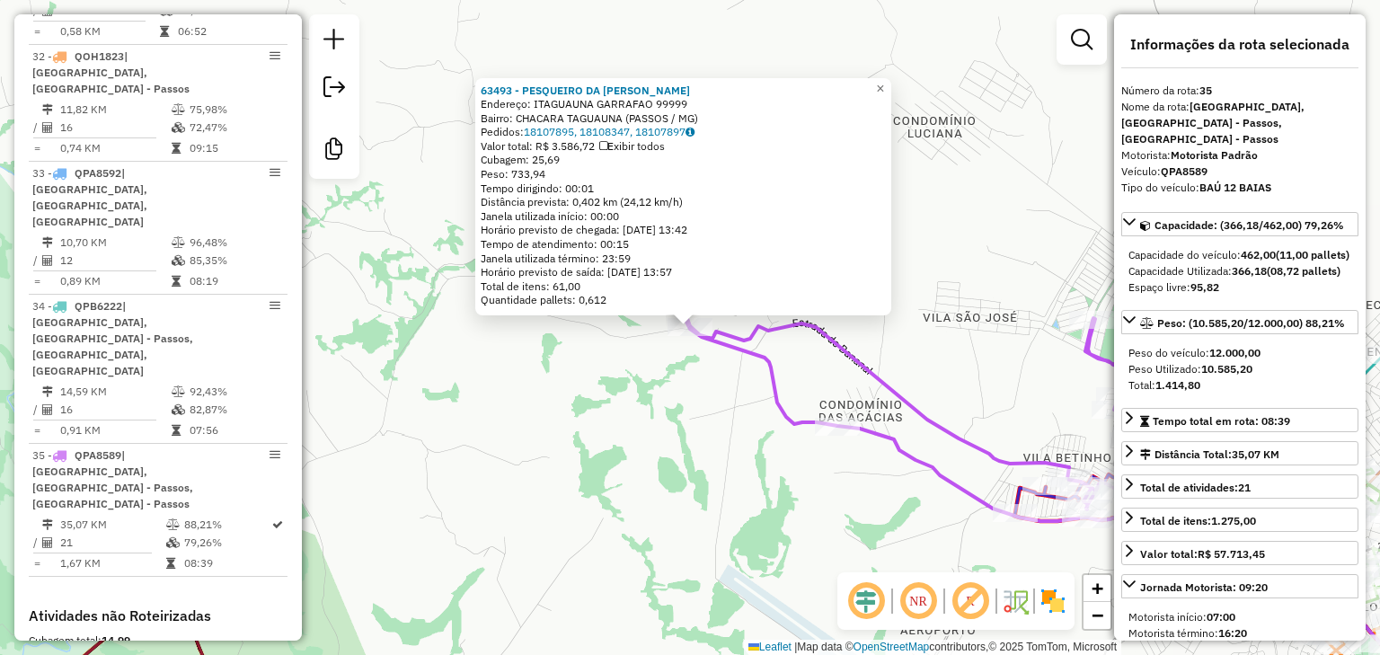
click at [593, 364] on div "63493 - PESQUEIRO DA EVA Endereço: ITAGUAUNA GARRAFAO 99999 Bairro: CHACARA TAG…" at bounding box center [690, 327] width 1380 height 655
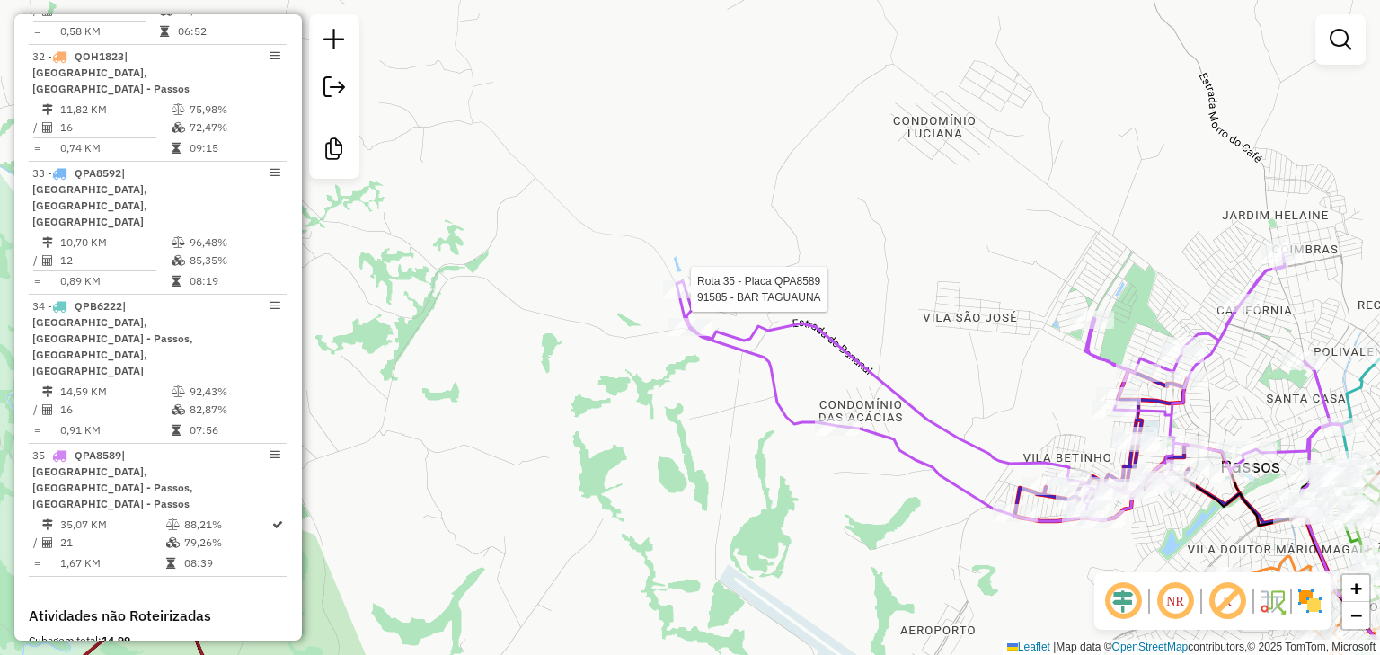
select select "**********"
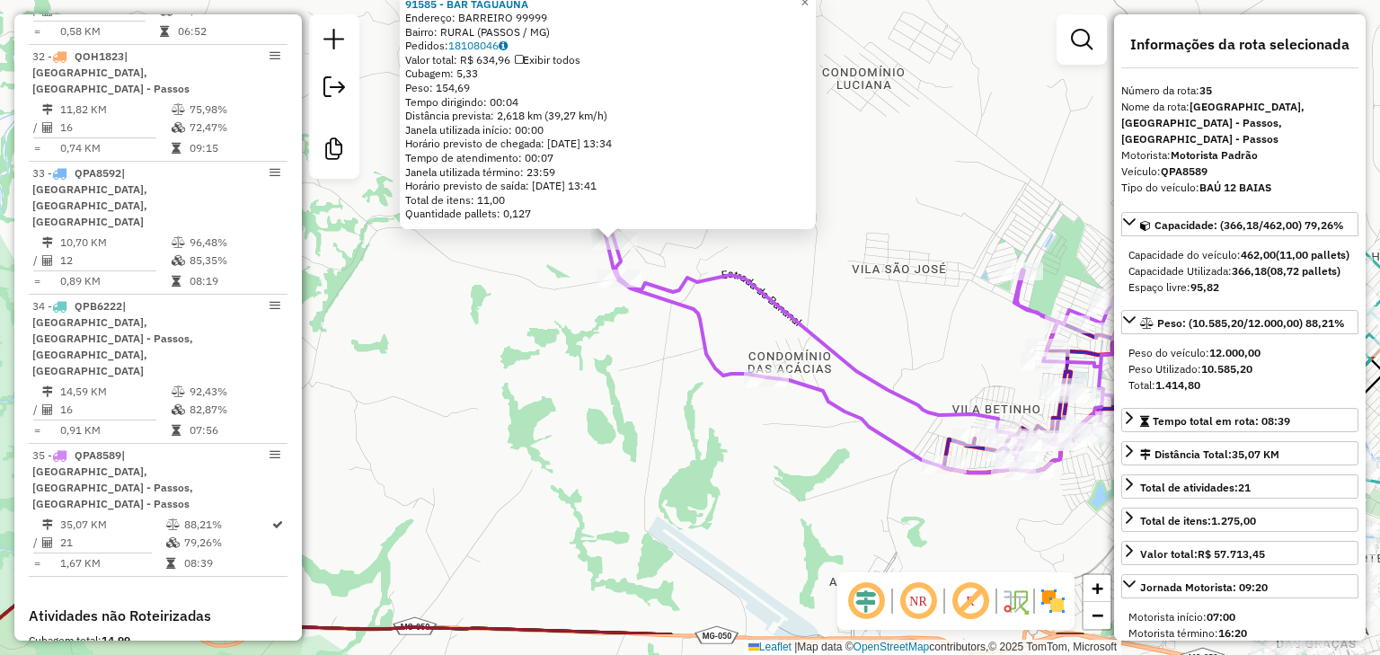
drag, startPoint x: 604, startPoint y: 384, endPoint x: 527, endPoint y: 298, distance: 115.2
click at [527, 298] on div "91585 - BAR TAGUAUNA Endereço: BARREIRO 99999 Bairro: RURAL (PASSOS / MG) Pedid…" at bounding box center [690, 327] width 1380 height 655
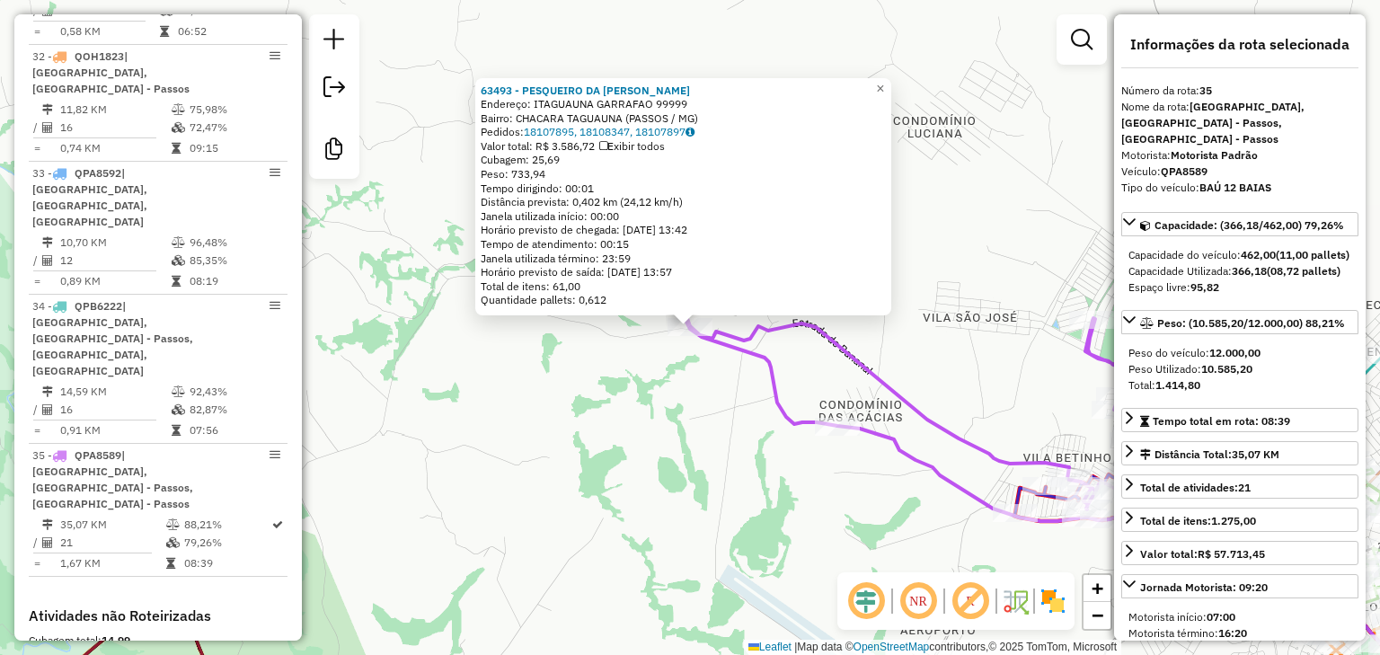
click at [744, 411] on div "63493 - PESQUEIRO DA EVA Endereço: ITAGUAUNA GARRAFAO 99999 Bairro: CHACARA TAG…" at bounding box center [690, 327] width 1380 height 655
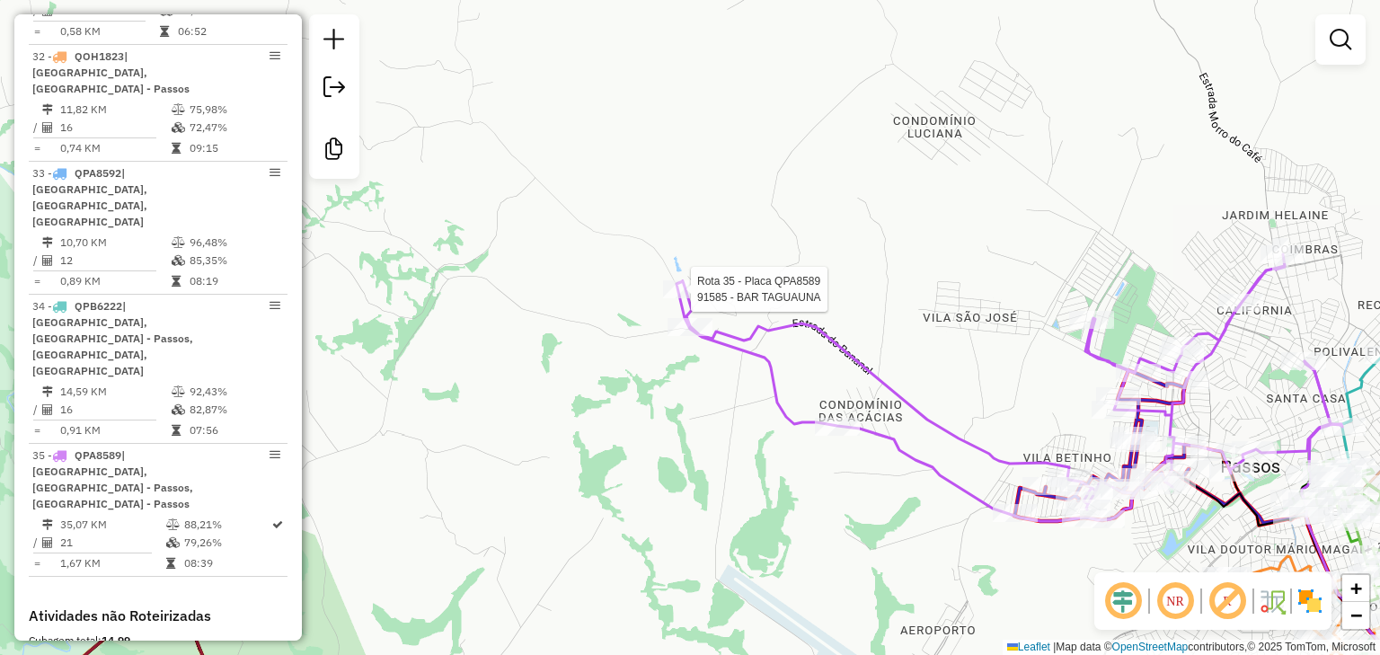
select select "**********"
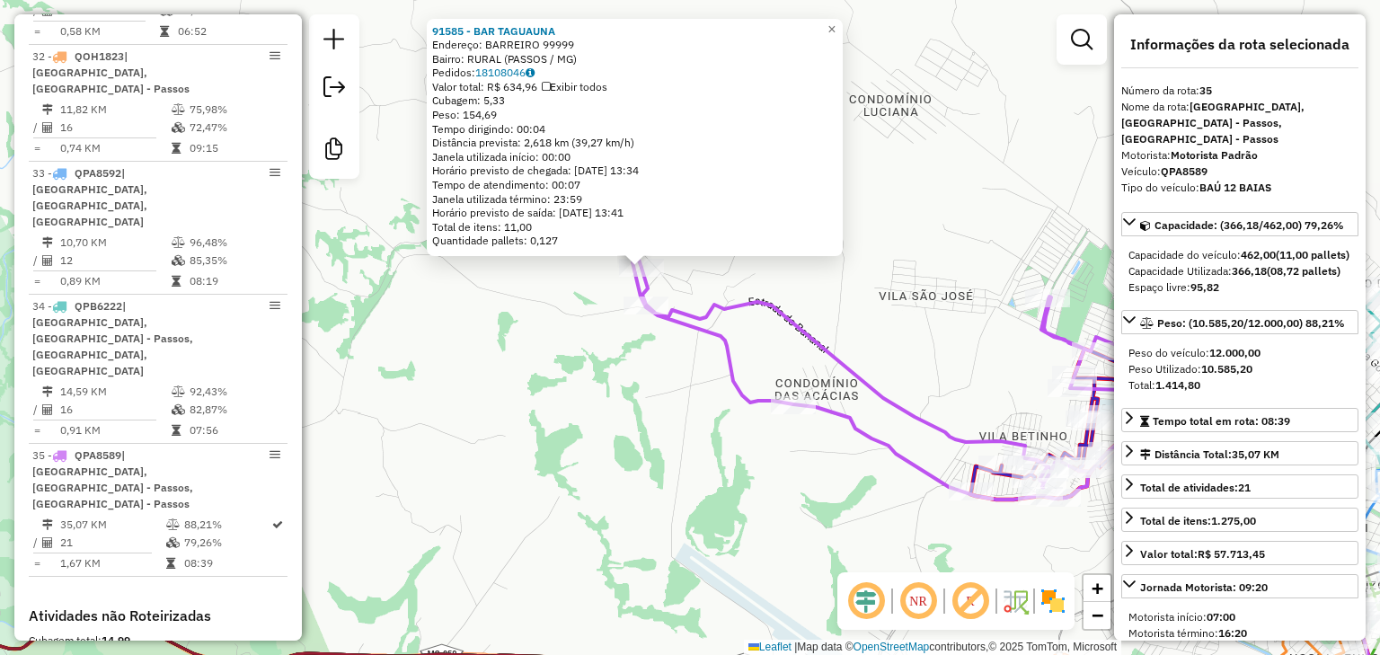
click at [650, 401] on div "91585 - BAR TAGUAUNA Endereço: BARREIRO 99999 Bairro: RURAL (PASSOS / MG) Pedid…" at bounding box center [690, 327] width 1380 height 655
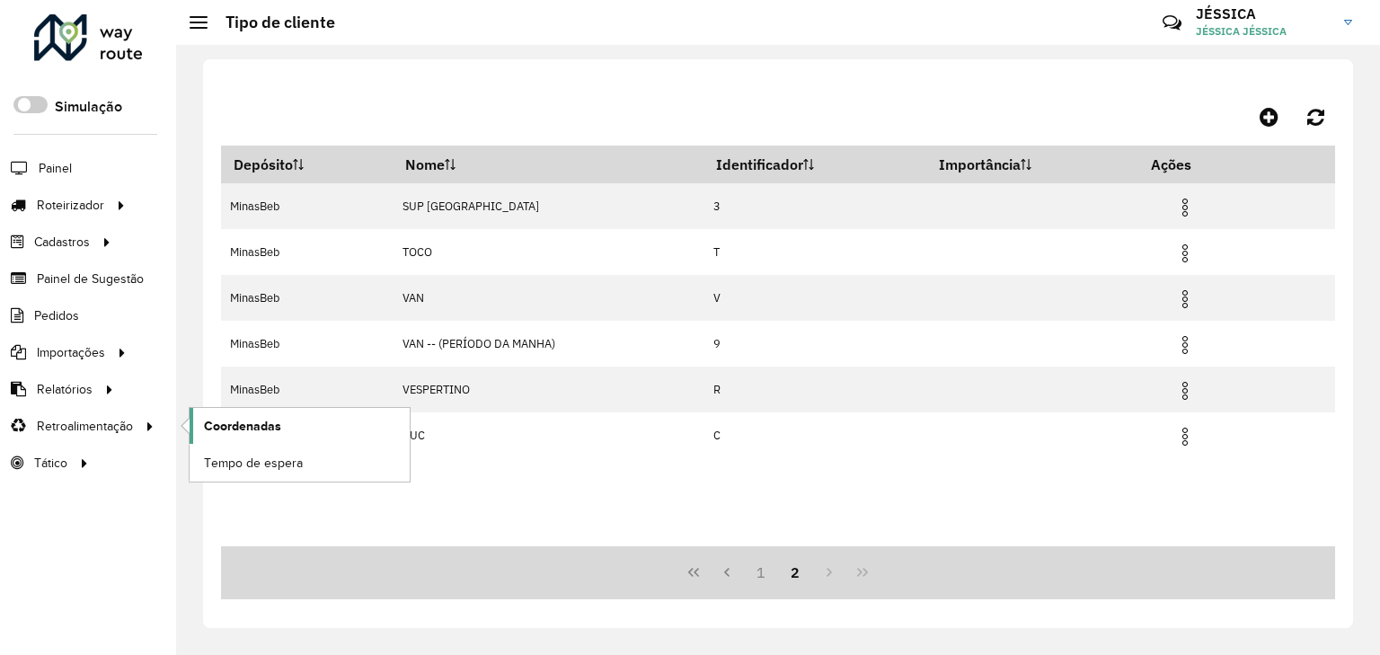
click at [252, 433] on link "Coordenadas" at bounding box center [300, 426] width 220 height 36
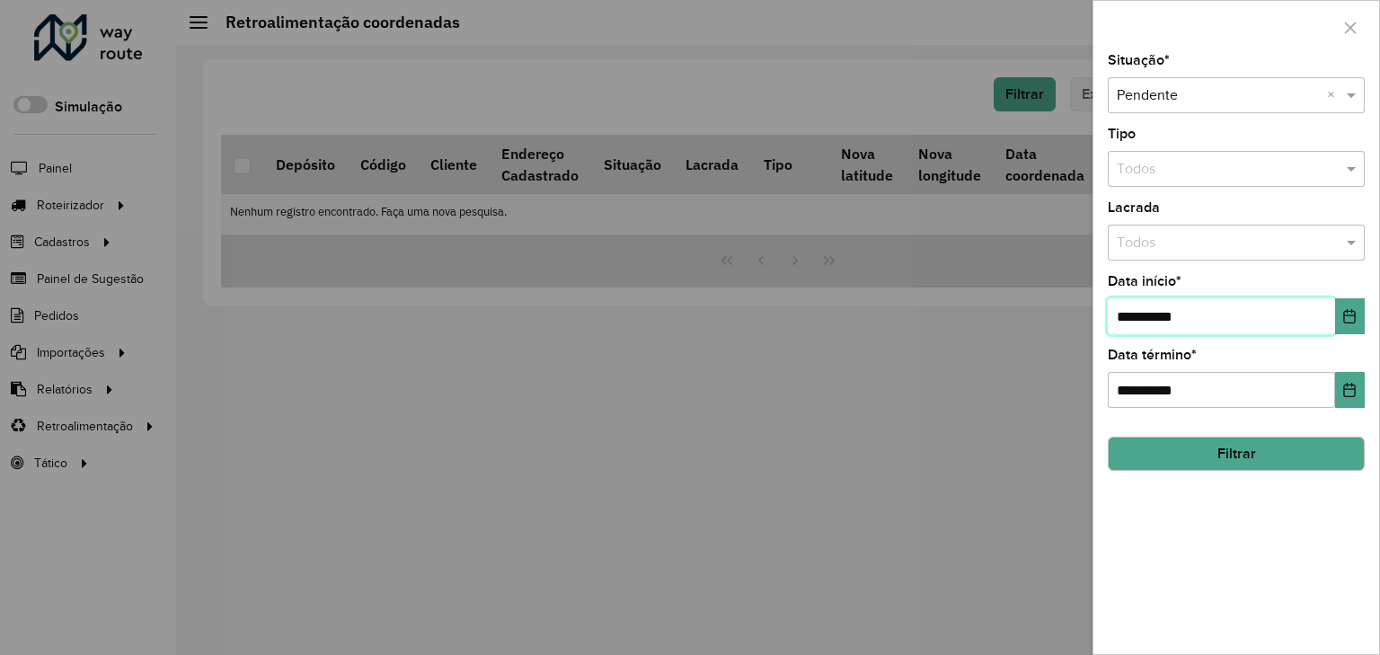
drag, startPoint x: 1132, startPoint y: 313, endPoint x: 1096, endPoint y: 313, distance: 35.9
click at [1096, 313] on div "**********" at bounding box center [1236, 354] width 286 height 600
type input "**********"
